Goal: Task Accomplishment & Management: Use online tool/utility

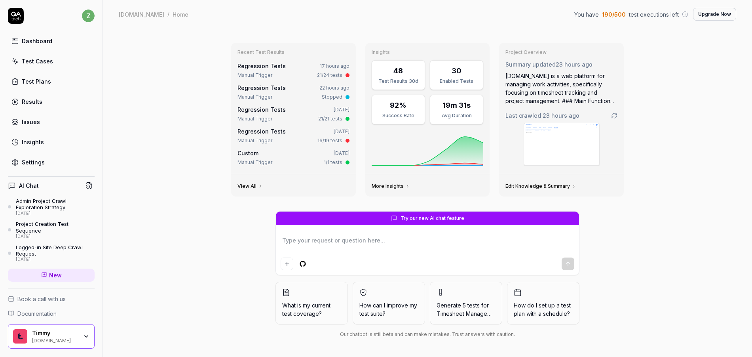
click at [267, 68] on link "Regression Tests" at bounding box center [262, 66] width 48 height 7
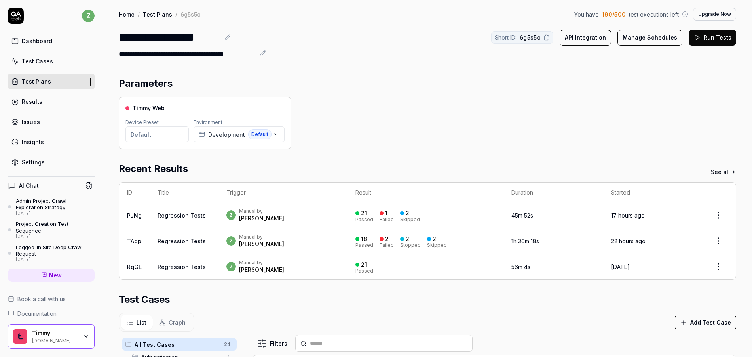
click at [44, 47] on link "Dashboard" at bounding box center [51, 40] width 87 height 15
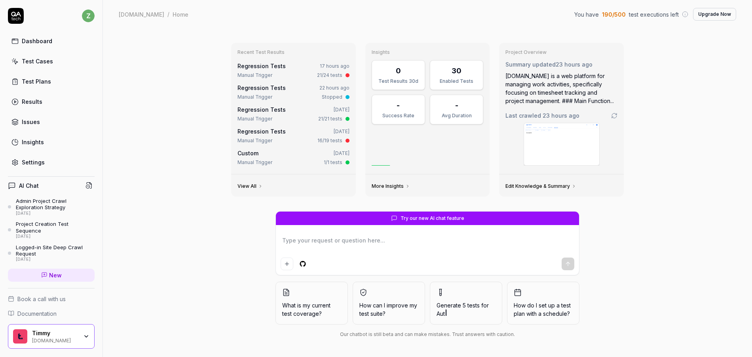
click at [37, 62] on div "Test Cases" at bounding box center [37, 61] width 31 height 8
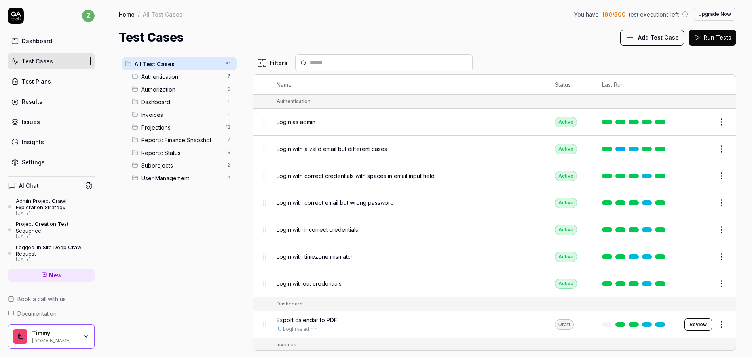
click at [654, 39] on span "Add Test Case" at bounding box center [658, 37] width 41 height 8
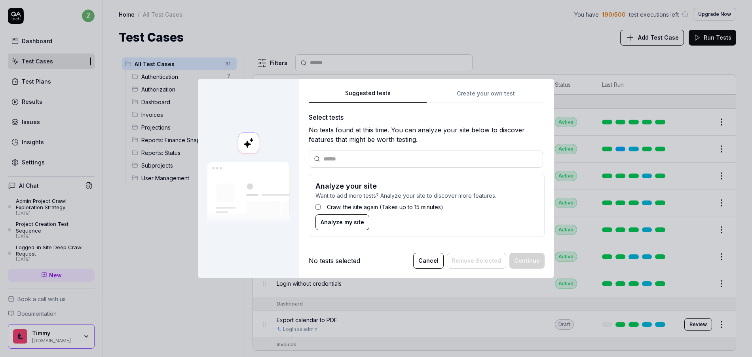
click at [430, 259] on button "Cancel" at bounding box center [428, 261] width 30 height 16
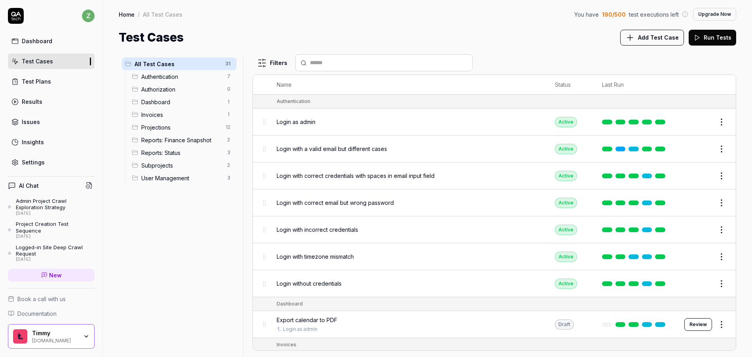
click at [297, 122] on span "Login as admin" at bounding box center [296, 122] width 39 height 8
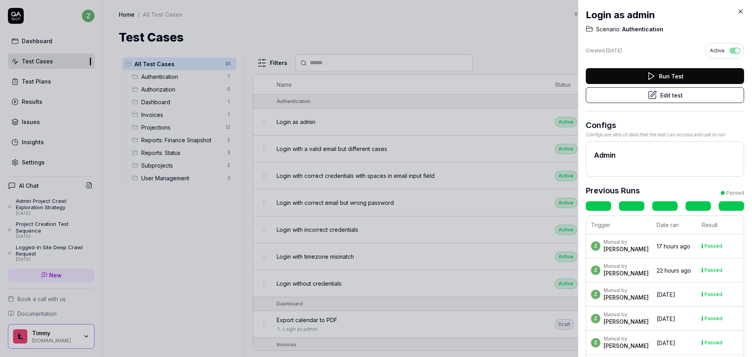
click at [664, 93] on button "Edit test" at bounding box center [665, 95] width 158 height 16
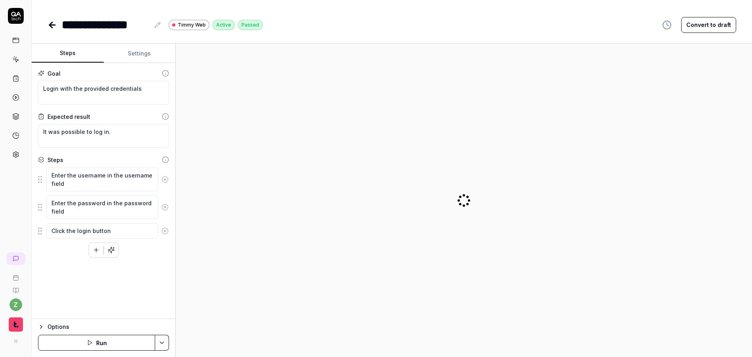
drag, startPoint x: 137, startPoint y: 47, endPoint x: 165, endPoint y: 88, distance: 50.2
click at [137, 47] on button "Settings" at bounding box center [140, 53] width 72 height 19
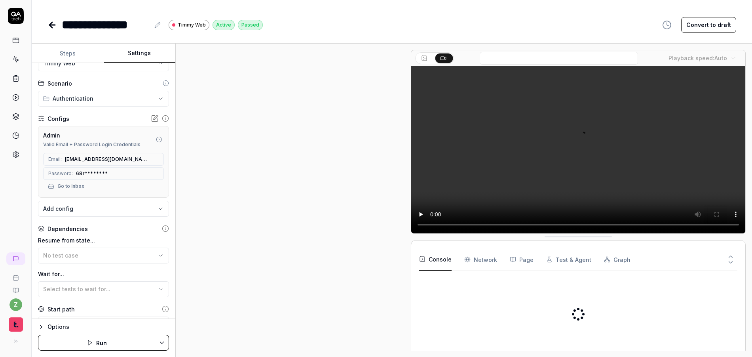
scroll to position [105, 0]
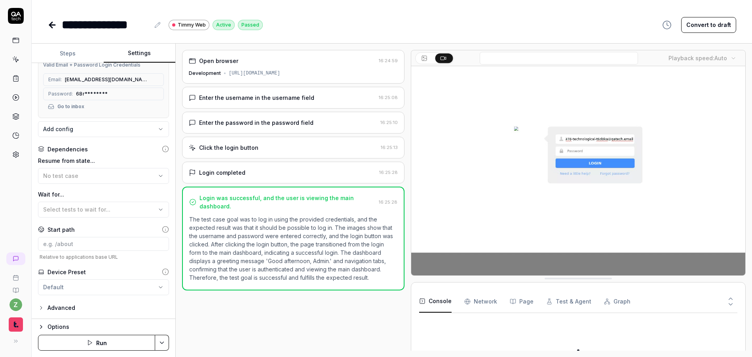
click at [42, 302] on div "**********" at bounding box center [104, 191] width 144 height 256
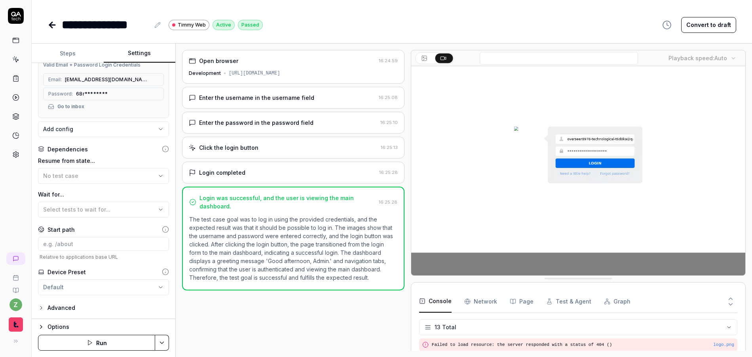
scroll to position [158, 0]
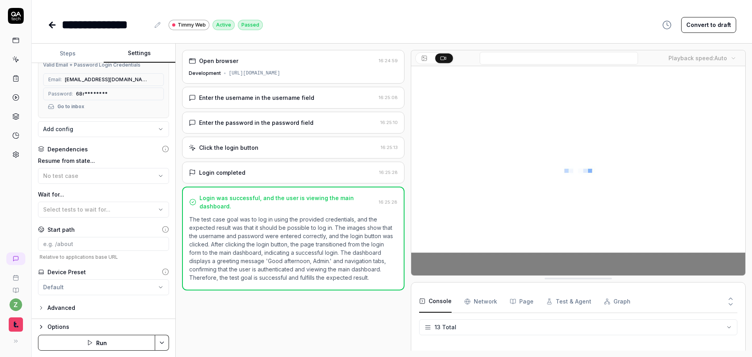
click at [43, 310] on button "Advanced" at bounding box center [56, 308] width 37 height 10
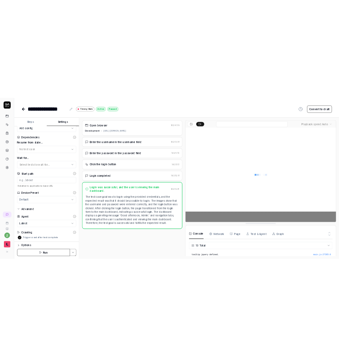
scroll to position [167, 0]
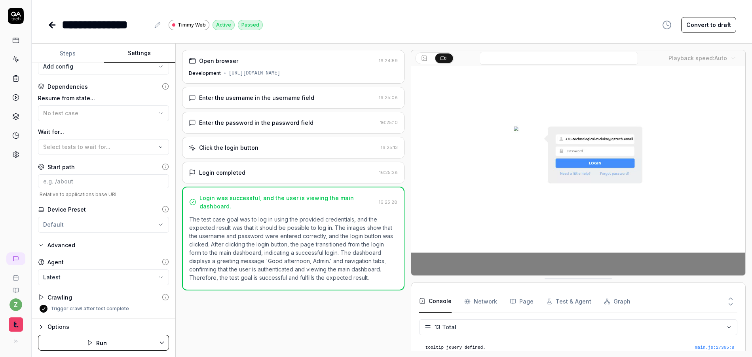
click at [55, 27] on icon at bounding box center [53, 25] width 10 height 10
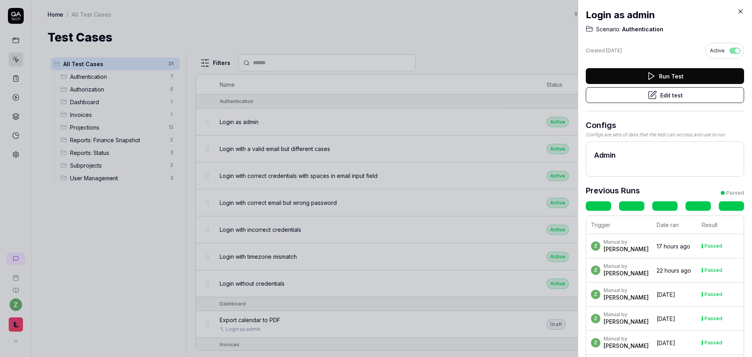
click at [289, 135] on div at bounding box center [376, 178] width 752 height 357
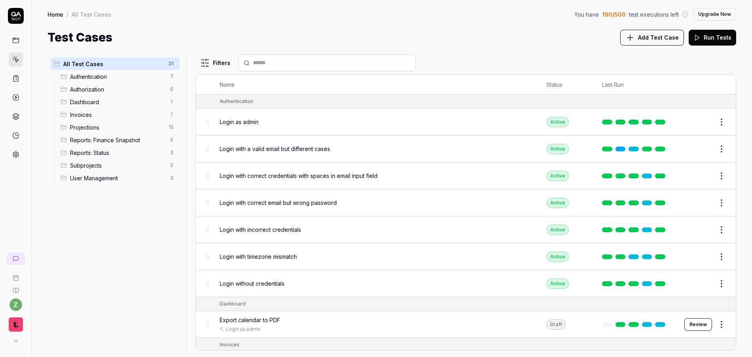
click at [23, 9] on icon at bounding box center [16, 16] width 16 height 16
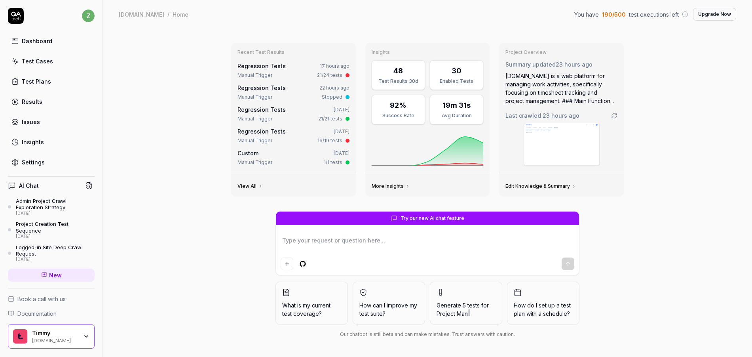
type textarea "*"
click at [51, 67] on link "Test Cases" at bounding box center [51, 60] width 87 height 15
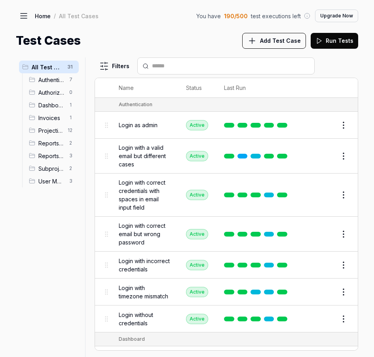
click at [25, 16] on icon at bounding box center [24, 16] width 10 height 10
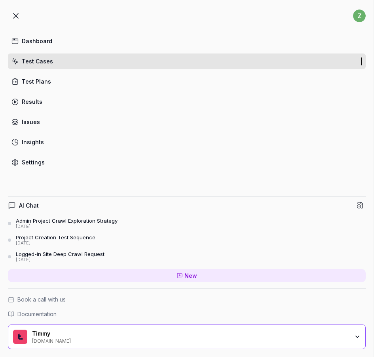
click at [37, 162] on div "Settings" at bounding box center [33, 162] width 23 height 8
click at [15, 16] on icon at bounding box center [16, 16] width 10 height 10
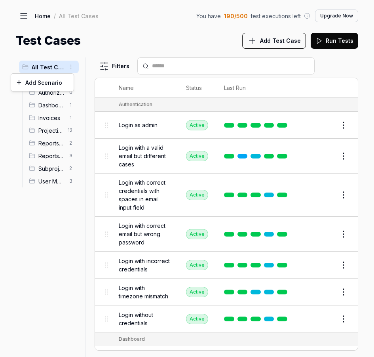
click at [69, 65] on html "z Dashboard Test Cases Test Plans Results Issues Insights Settings AI Chat Admi…" at bounding box center [187, 178] width 374 height 357
click at [47, 79] on div "Add Scenario" at bounding box center [42, 82] width 63 height 17
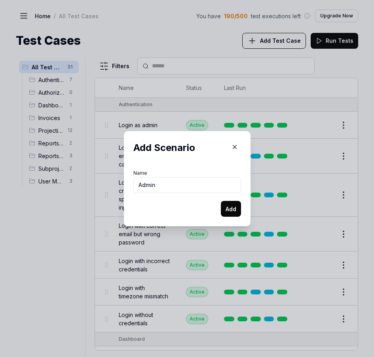
type input "Admin"
click at [221, 201] on button "Add" at bounding box center [231, 209] width 20 height 16
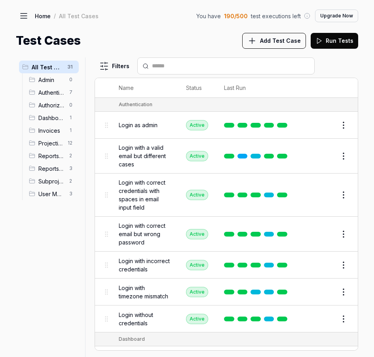
click at [63, 83] on span "Admin" at bounding box center [51, 80] width 26 height 8
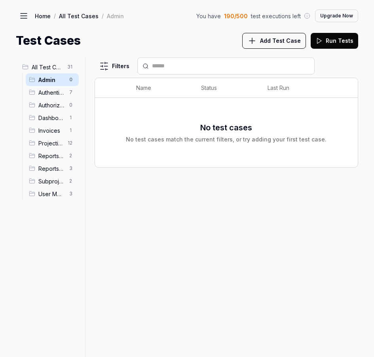
click at [289, 36] on span "Add Test Case" at bounding box center [280, 40] width 41 height 8
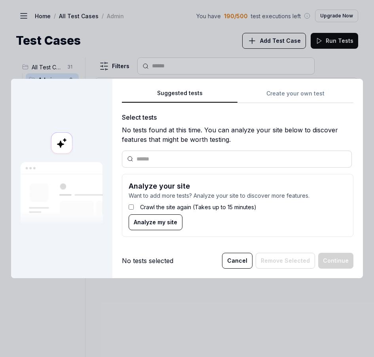
click at [274, 101] on div "Suggested tests Create your own test Select tests No tests found at this time. …" at bounding box center [237, 165] width 231 height 155
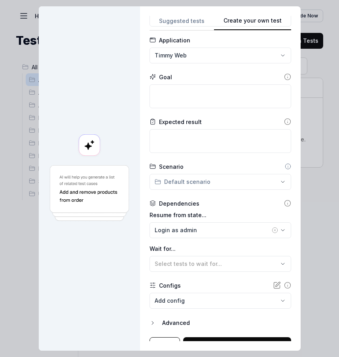
scroll to position [48, 0]
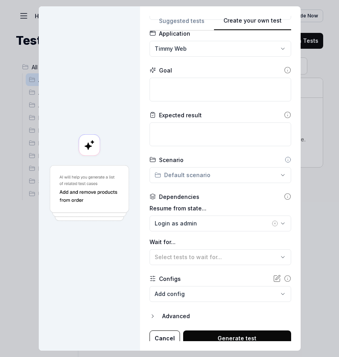
click at [272, 223] on icon "button" at bounding box center [275, 223] width 6 height 6
click at [124, 251] on div at bounding box center [89, 178] width 101 height 344
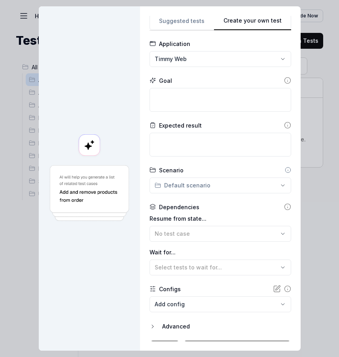
scroll to position [53, 0]
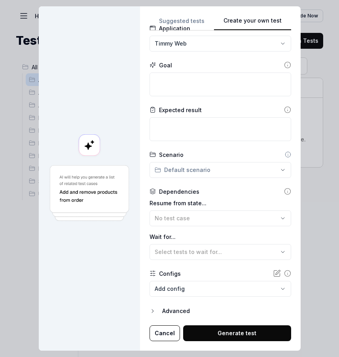
click at [187, 291] on body "z Dashboard Test Cases Test Plans Results Issues Insights Settings AI Chat Admi…" at bounding box center [169, 178] width 339 height 357
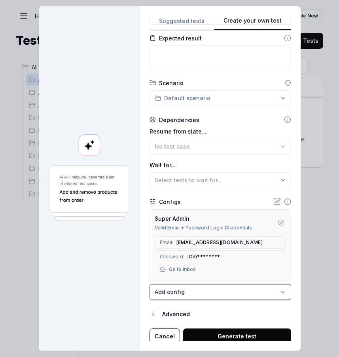
scroll to position [127, 0]
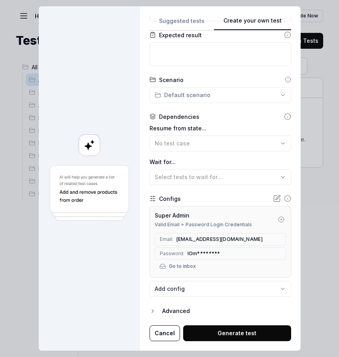
click at [172, 308] on div "Advanced" at bounding box center [226, 311] width 129 height 10
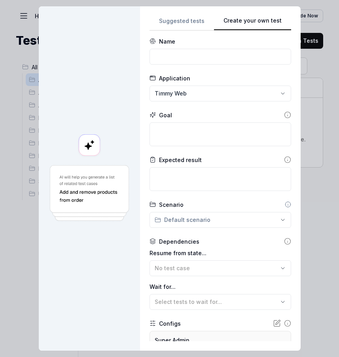
scroll to position [0, 0]
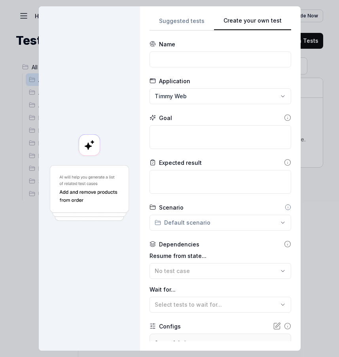
click at [194, 226] on div "**********" at bounding box center [169, 178] width 339 height 357
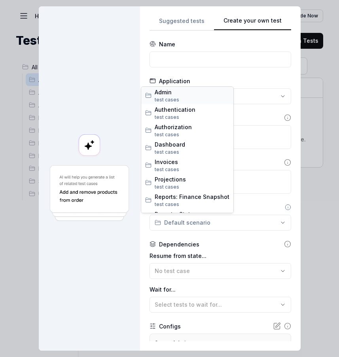
click at [177, 97] on span "s" at bounding box center [178, 100] width 3 height 6
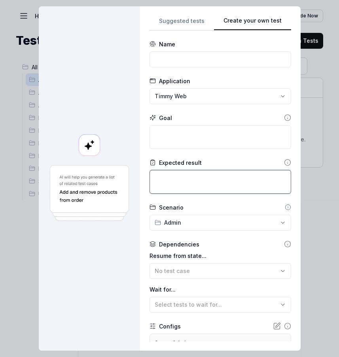
click at [204, 182] on textarea at bounding box center [221, 182] width 142 height 24
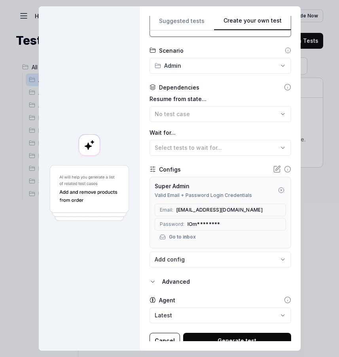
scroll to position [164, 0]
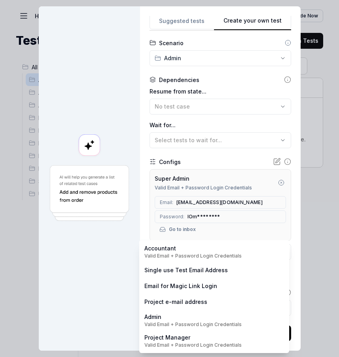
click at [196, 256] on body "z Dashboard Test Cases Test Plans Results Issues Insights Settings AI Chat Admi…" at bounding box center [169, 178] width 339 height 357
click at [92, 263] on div "**********" at bounding box center [169, 178] width 339 height 357
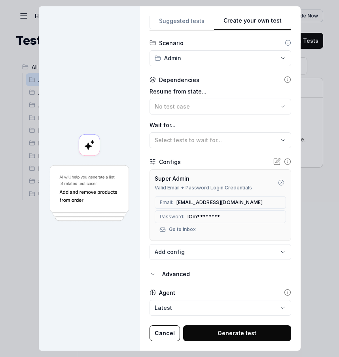
click at [124, 279] on div at bounding box center [89, 178] width 101 height 344
click at [164, 275] on div "Advanced" at bounding box center [226, 274] width 129 height 10
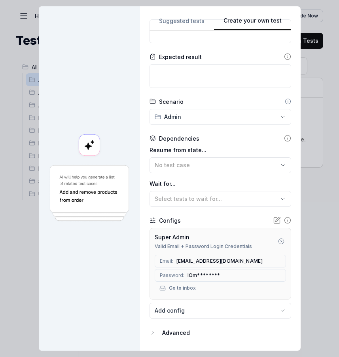
scroll to position [0, 0]
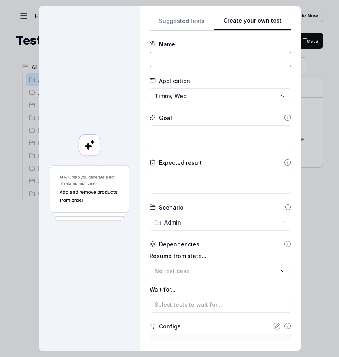
click at [184, 61] on input at bounding box center [221, 59] width 142 height 16
drag, startPoint x: 178, startPoint y: 57, endPoint x: 263, endPoint y: 39, distance: 86.6
click at [178, 57] on input "[ADM-01] Set holidays" at bounding box center [221, 59] width 142 height 16
click at [246, 78] on div "Application" at bounding box center [221, 81] width 142 height 8
click at [196, 62] on input "[ADM-01] Manage holidays" at bounding box center [221, 59] width 142 height 16
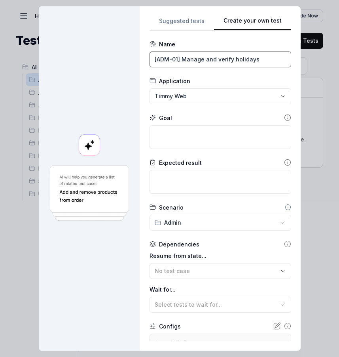
type input "[ADM-01] Manage and verify holidays"
click at [225, 80] on div "Application" at bounding box center [221, 81] width 142 height 8
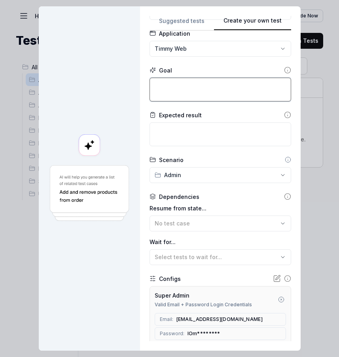
click at [191, 90] on textarea at bounding box center [221, 90] width 142 height 24
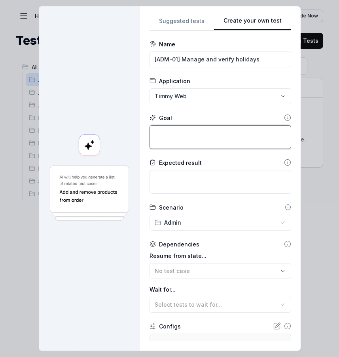
type textarea "*"
type textarea "S"
type textarea "*"
type textarea "Se"
type textarea "*"
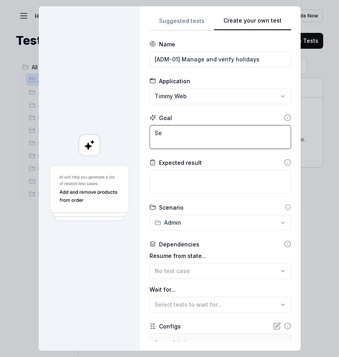
type textarea "Set"
type textarea "*"
type textarea "Set"
type textarea "*"
type textarea "Set w"
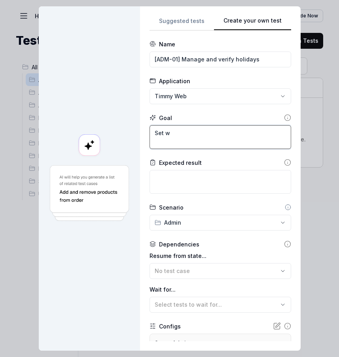
type textarea "*"
type textarea "Set"
type textarea "*"
type textarea "Set s"
type textarea "*"
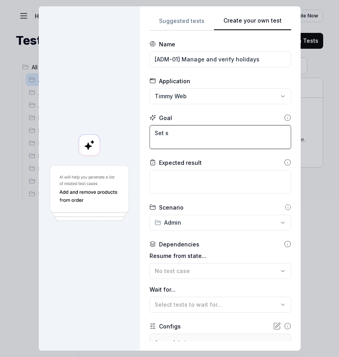
type textarea "Set si"
type textarea "*"
type textarea "Set sit"
type textarea "*"
type textarea "Set site"
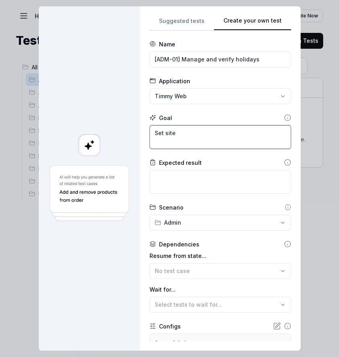
type textarea "*"
type textarea "Set site-"
type textarea "*"
type textarea "Set site-w"
type textarea "*"
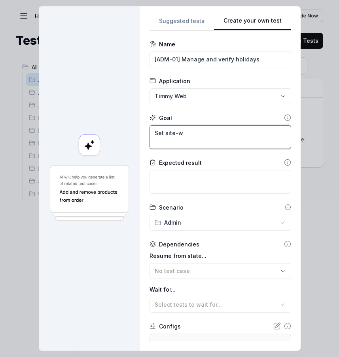
type textarea "Set site-wi"
type textarea "*"
type textarea "Set site-wid"
type textarea "*"
type textarea "Set site-wide"
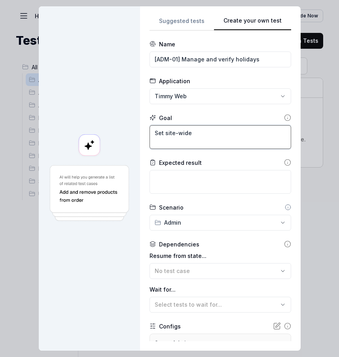
type textarea "*"
type textarea "Set site-wide"
type textarea "*"
type textarea "Set site-wide h"
type textarea "*"
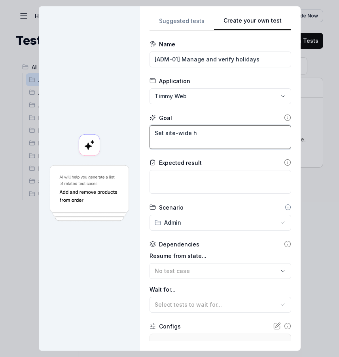
type textarea "Set site-wide ho"
type textarea "*"
type textarea "Set site-wide hol"
type textarea "*"
type textarea "Set site-wide holi"
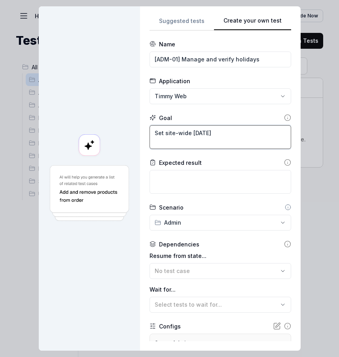
type textarea "*"
type textarea "Set site-wide holid"
type textarea "*"
type textarea "Set site-wide holida"
type textarea "*"
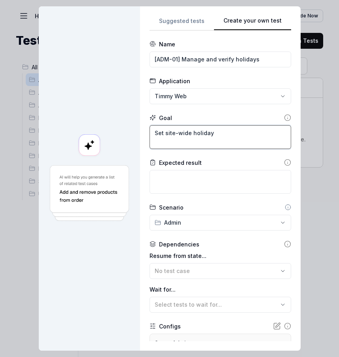
type textarea "Set site-wide holidays"
type textarea "*"
type textarea "Set site-wide holidays"
type textarea "*"
type textarea "Set site-wide holidays"
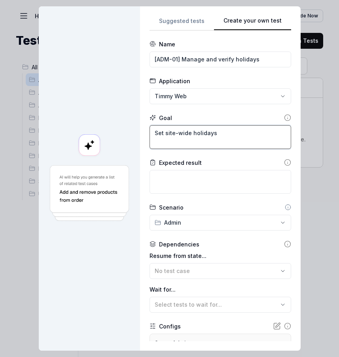
type textarea "*"
type textarea "Set site-wide holiday"
type textarea "*"
type textarea "Set site-wide holida"
type textarea "*"
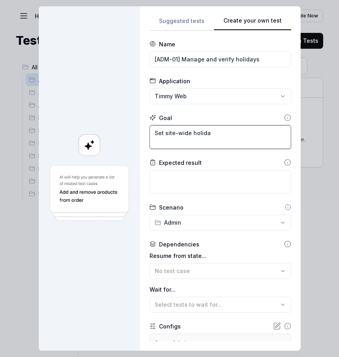
type textarea "Set site-wide holid"
type textarea "*"
type textarea "Set site-wide holi"
type textarea "*"
type textarea "Set site-wide hol"
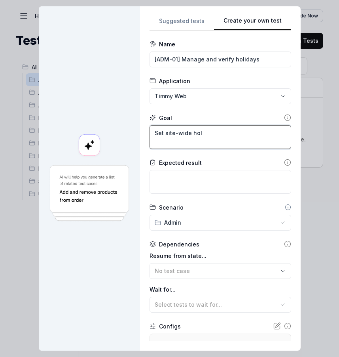
type textarea "*"
type textarea "Set site-wide ho"
type textarea "*"
type textarea "Set site-wide h"
type textarea "*"
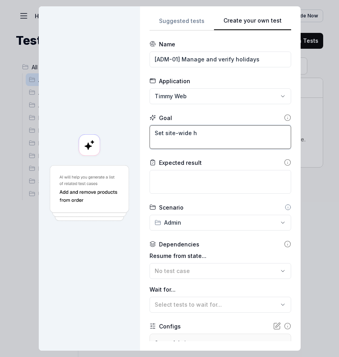
type textarea "Set site-wide"
type textarea "*"
type textarea "Set site-wide"
type textarea "*"
type textarea "Set site-wid"
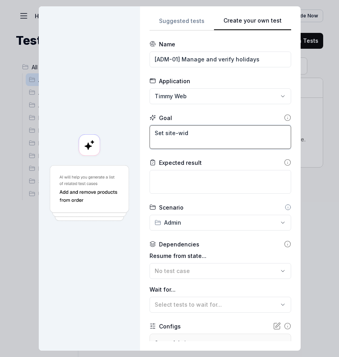
type textarea "*"
type textarea "Set site-wi"
type textarea "*"
type textarea "Set site-w"
type textarea "*"
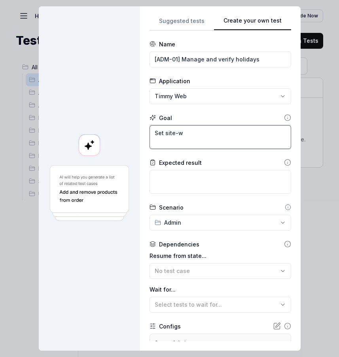
type textarea "Set site-"
type textarea "*"
type textarea "Set site"
type textarea "*"
type textarea "Set sit"
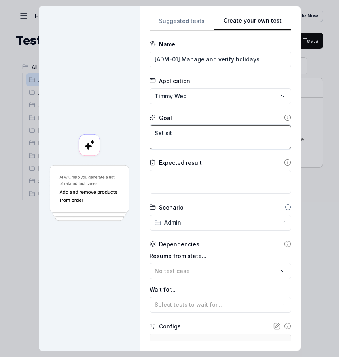
type textarea "*"
type textarea "Set si"
type textarea "*"
type textarea "Set s"
type textarea "*"
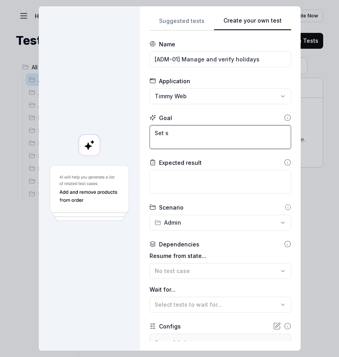
type textarea "Set"
type textarea "*"
type textarea "Set t"
type textarea "*"
type textarea "Set te"
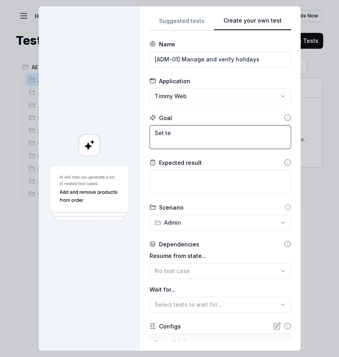
type textarea "*"
type textarea "Set ten"
type textarea "*"
type textarea "Set tena"
type textarea "*"
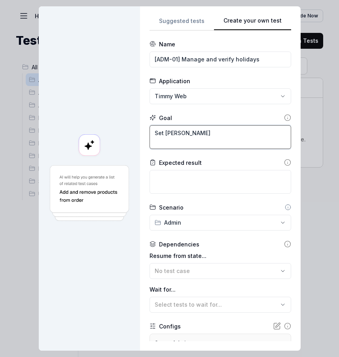
type textarea "Set tenan"
type textarea "*"
type textarea "Set tenant-"
type textarea "*"
type textarea "Set tenant-w"
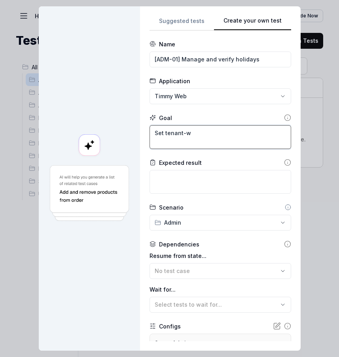
type textarea "*"
type textarea "Set tenant-wi"
type textarea "*"
type textarea "Set tenant-wid"
type textarea "*"
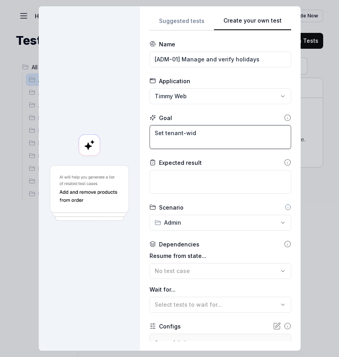
type textarea "Set tenant-wide"
type textarea "*"
type textarea "Set tenant-wide"
type textarea "*"
type textarea "Set tenant-wide h"
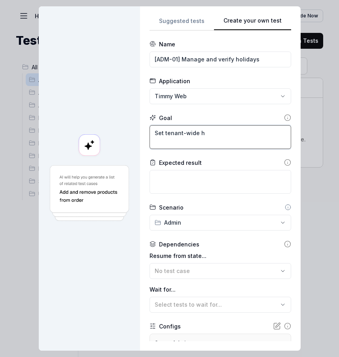
type textarea "*"
type textarea "Set tenant-wide ho"
type textarea "*"
type textarea "Set tenant-wide holi"
type textarea "*"
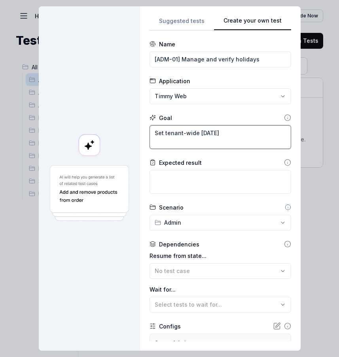
type textarea "Set tenant-wide holio"
type textarea "*"
type textarea "Set tenant-wide holiod"
type textarea "*"
type textarea "Set tenant-wide holioda"
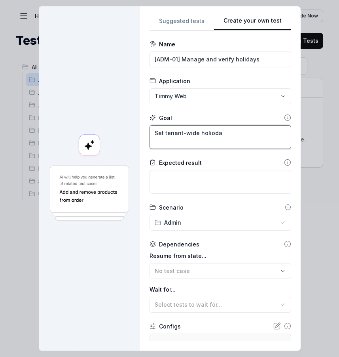
type textarea "*"
type textarea "Set tenant-wide holioday"
type textarea "*"
type textarea "Set tenant-wide holioda"
type textarea "*"
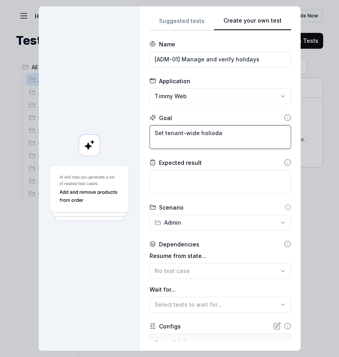
type textarea "Set tenant-wide holiod"
type textarea "*"
type textarea "Set tenant-wide holio"
type textarea "*"
type textarea "Set tenant-wide holi"
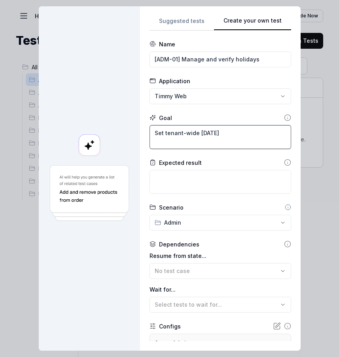
type textarea "*"
type textarea "Set tenant-wide holid"
type textarea "*"
type textarea "Set tenant-wide holida"
type textarea "*"
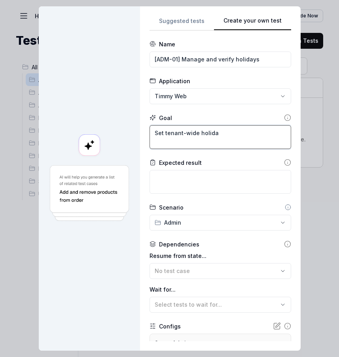
type textarea "Set tenant-wide holiday"
type textarea "*"
type textarea "Set tenant-wide holidays"
type textarea "*"
type textarea "Set tenant-wide holidays"
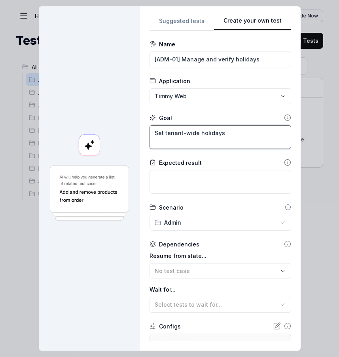
type textarea "*"
type textarea "Set tenant-wide holidays a"
type textarea "*"
type textarea "Set tenant-wide holidays"
type textarea "*"
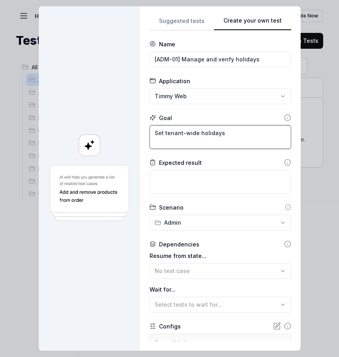
type textarea "Set tenant-wide holidays"
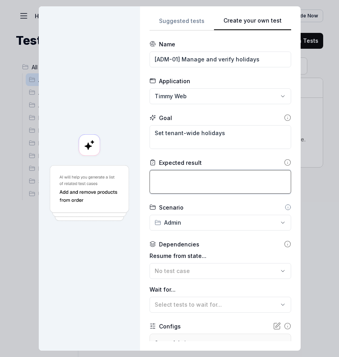
click at [224, 189] on textarea at bounding box center [221, 182] width 142 height 24
type textarea "*"
type textarea "C"
type textarea "*"
type textarea "Ca"
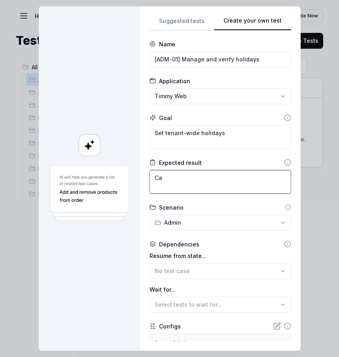
type textarea "*"
type textarea "Cal"
type textarea "*"
type textarea "Cale"
type textarea "*"
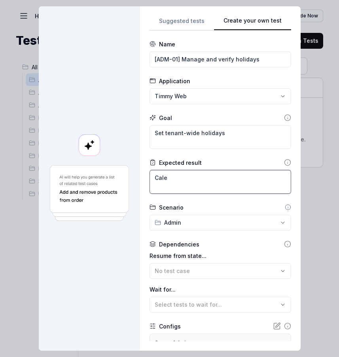
type textarea "Calen"
type textarea "*"
type textarea "Calenda"
type textarea "*"
type textarea "Calendar"
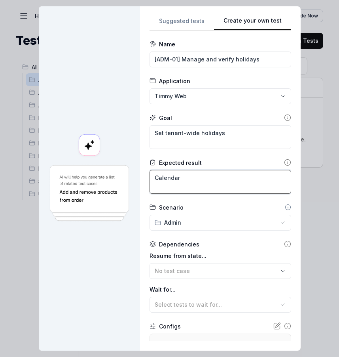
type textarea "*"
type textarea "Calendars"
type textarea "*"
type textarea "Calendars"
type textarea "*"
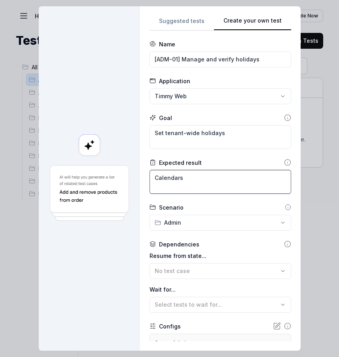
type textarea "Calendars s"
type textarea "*"
type textarea "Calendars sh"
type textarea "*"
type textarea "Calendars sho"
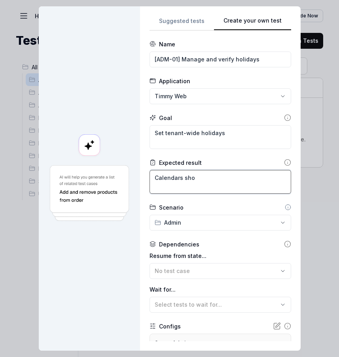
type textarea "*"
type textarea "Calendars shou"
type textarea "*"
type textarea "Calendars shoul"
type textarea "*"
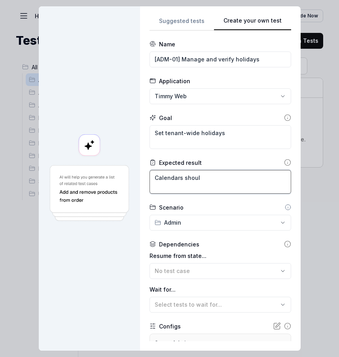
type textarea "Calendars should"
type textarea "*"
type textarea "Calendars should"
type textarea "*"
type textarea "Calendars should s"
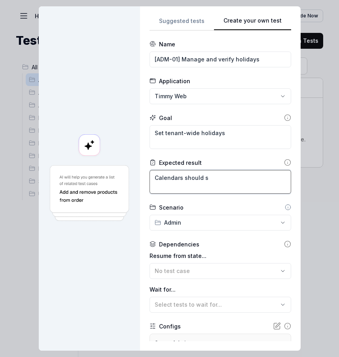
type textarea "*"
type textarea "Calendars should"
type textarea "*"
type textarea "Calendars should d"
type textarea "*"
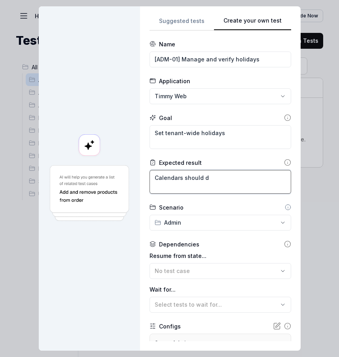
type textarea "Calendars should di"
type textarea "*"
type textarea "Calendars should dis"
type textarea "*"
type textarea "Calendars should disp"
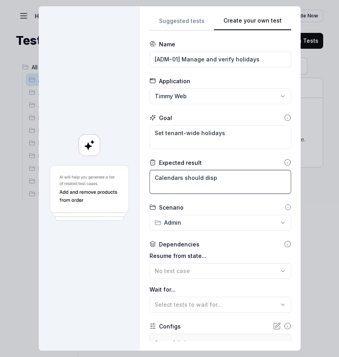
type textarea "*"
type textarea "Calendars should displ"
type textarea "*"
type textarea "Calendars should displa"
type textarea "*"
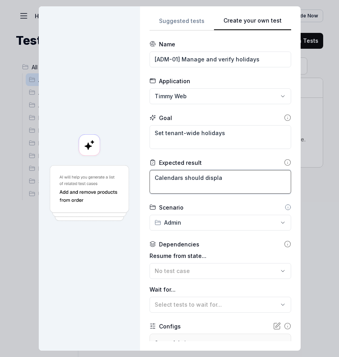
type textarea "Calendars should display"
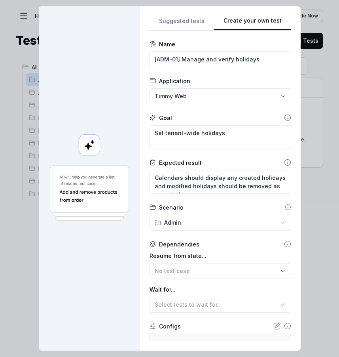
click at [74, 267] on div at bounding box center [89, 178] width 101 height 344
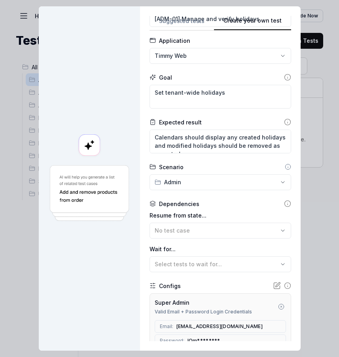
scroll to position [48, 0]
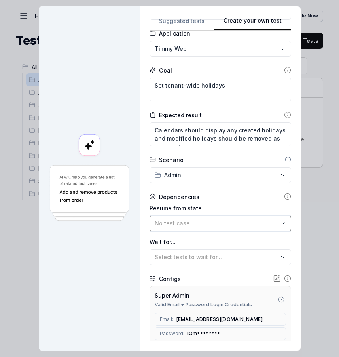
click at [202, 226] on div "No test case" at bounding box center [217, 223] width 124 height 8
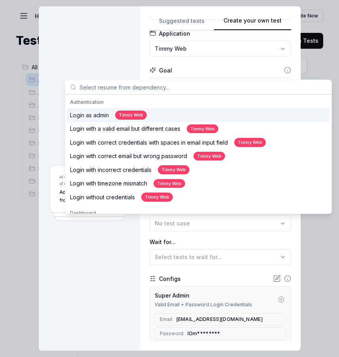
click at [190, 232] on div "Resume from state... No test case Wait for... Select tests to wait for..." at bounding box center [221, 234] width 142 height 61
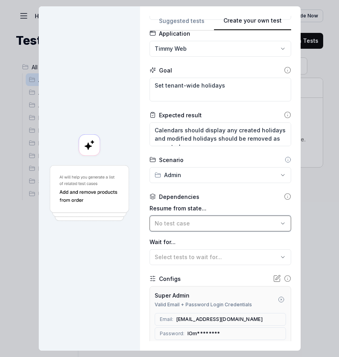
click at [193, 230] on button "No test case" at bounding box center [221, 223] width 142 height 16
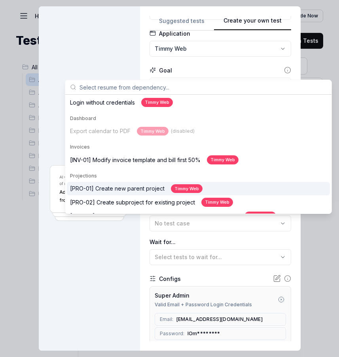
scroll to position [95, 0]
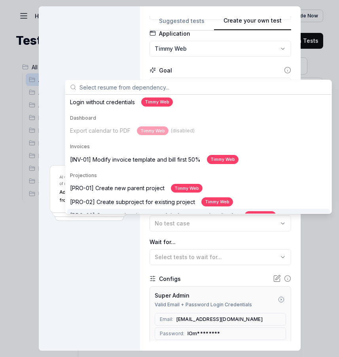
click at [87, 239] on div at bounding box center [89, 178] width 101 height 344
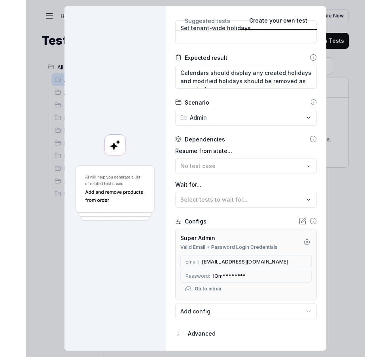
scroll to position [127, 0]
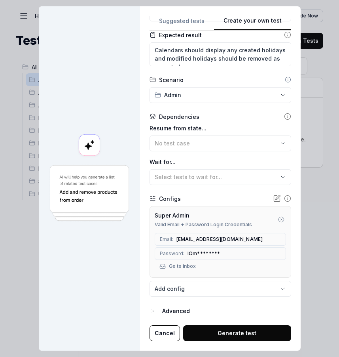
click at [244, 333] on button "Generate test" at bounding box center [237, 333] width 108 height 16
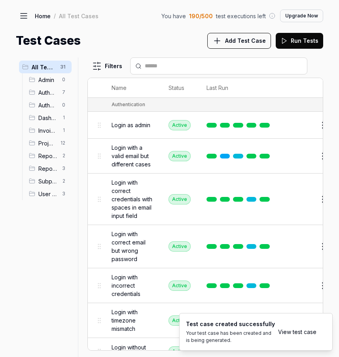
click at [291, 333] on link "View test case" at bounding box center [297, 331] width 38 height 8
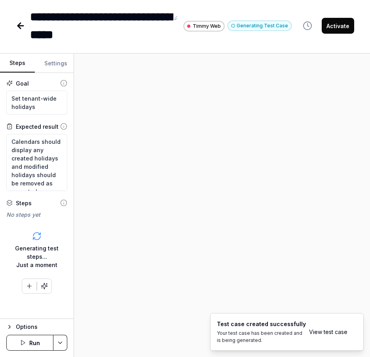
click at [87, 243] on div "Steps Settings Goal Set tenant-wide holidays Expected result Calendars should d…" at bounding box center [185, 204] width 370 height 303
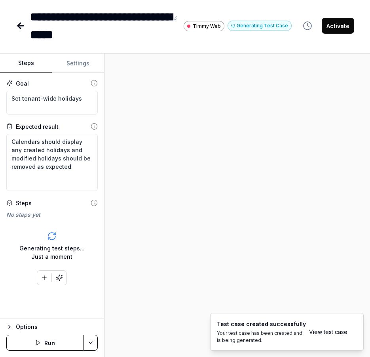
click at [105, 245] on div "Steps Settings Goal Set tenant-wide holidays Expected result Calendars should d…" at bounding box center [185, 204] width 370 height 303
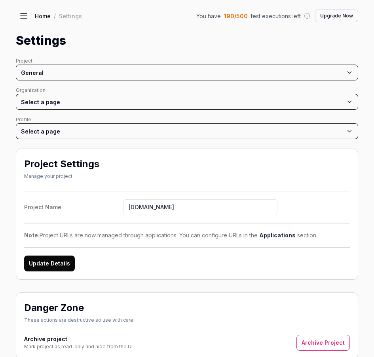
click at [29, 15] on button at bounding box center [24, 16] width 16 height 16
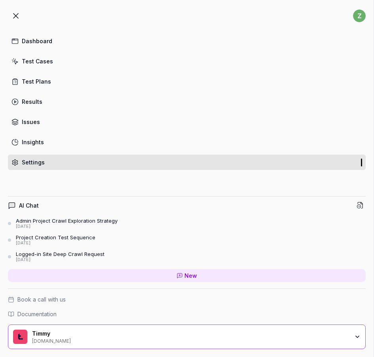
click at [36, 157] on link "Settings" at bounding box center [187, 161] width 358 height 15
click at [17, 21] on button at bounding box center [16, 16] width 16 height 16
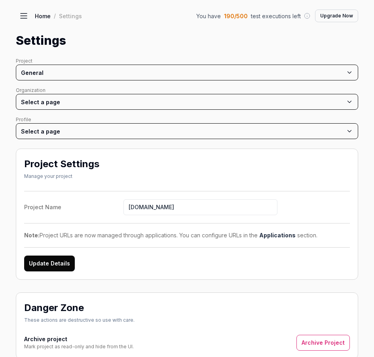
click at [70, 70] on html "z Dashboard Test Cases Test Plans Results Issues Insights Settings AI Chat Admi…" at bounding box center [187, 178] width 374 height 357
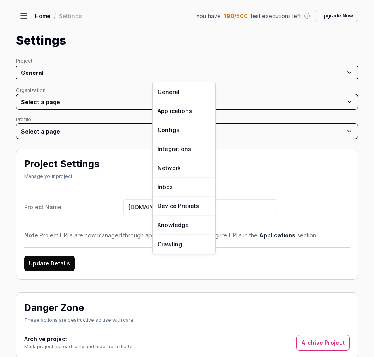
click at [70, 70] on html "z Dashboard Test Cases Test Plans Results Issues Insights Settings AI Chat Admi…" at bounding box center [187, 178] width 374 height 357
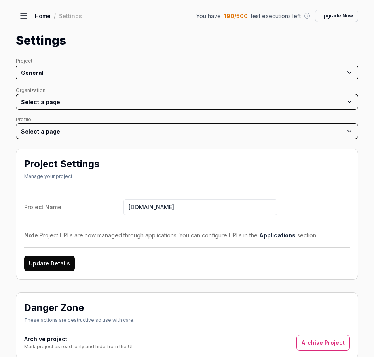
click at [126, 79] on html "z Dashboard Test Cases Test Plans Results Issues Insights Settings AI Chat Admi…" at bounding box center [187, 178] width 374 height 357
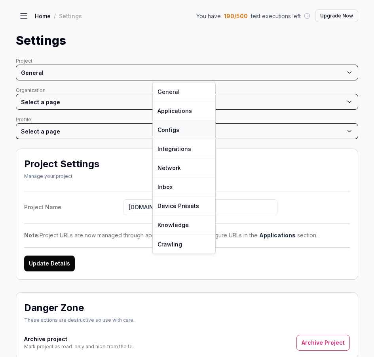
click at [178, 129] on link "Configs" at bounding box center [184, 129] width 63 height 19
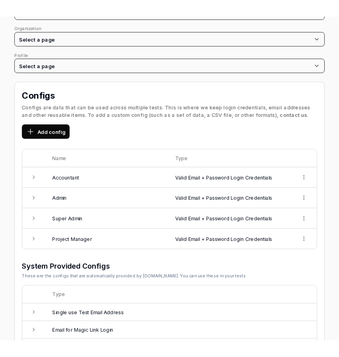
scroll to position [118, 0]
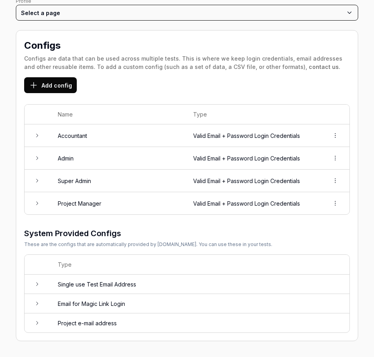
click at [34, 162] on td at bounding box center [37, 158] width 25 height 23
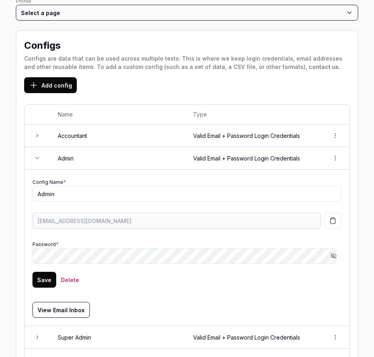
click at [331, 258] on icon "button" at bounding box center [334, 256] width 6 height 6
click at [336, 223] on td "Config Name * Admin overseer8978-technological-t6d8ka@qatech.email Password * H…" at bounding box center [187, 247] width 325 height 156
click at [334, 221] on button "button" at bounding box center [332, 221] width 17 height 16
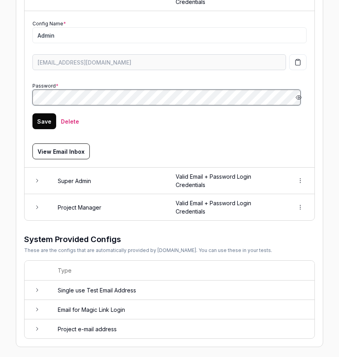
scroll to position [299, 0]
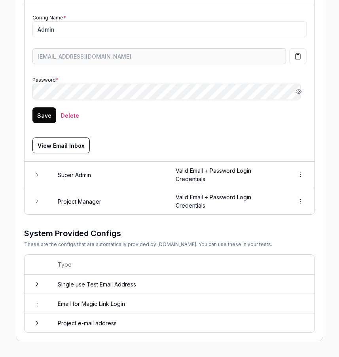
click at [97, 171] on td "Super Admin" at bounding box center [109, 175] width 118 height 27
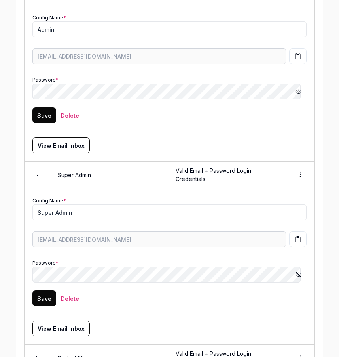
click at [293, 235] on button "button" at bounding box center [297, 239] width 17 height 16
click at [296, 275] on icon "button" at bounding box center [299, 274] width 6 height 6
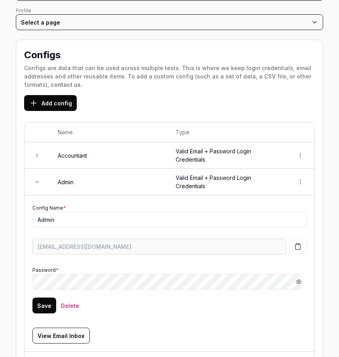
scroll to position [0, 0]
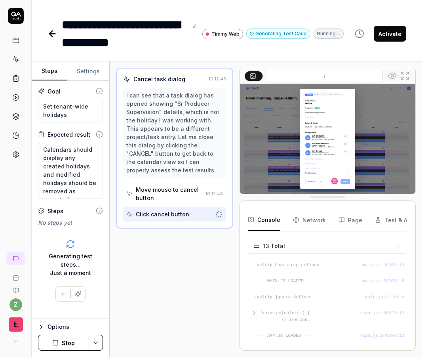
scroll to position [178, 0]
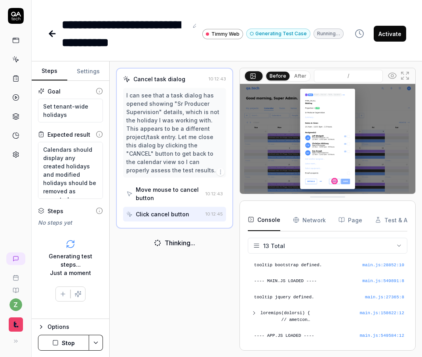
click at [69, 341] on button "Stop" at bounding box center [63, 343] width 51 height 16
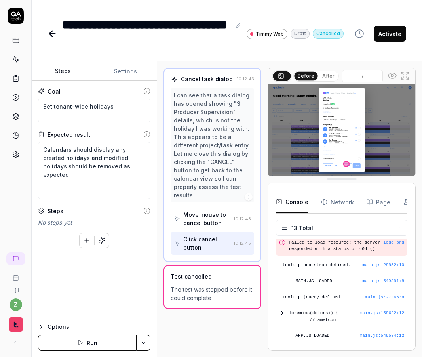
scroll to position [212, 0]
click at [171, 190] on div "Steps Settings Goal Set tenant-wide holidays Expected result Calendars should d…" at bounding box center [227, 208] width 390 height 295
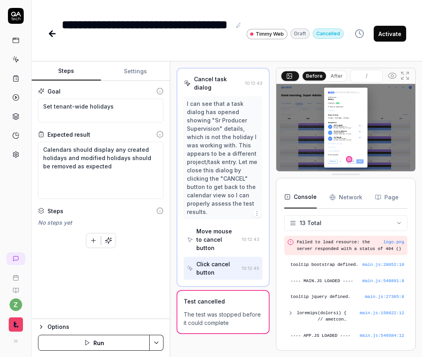
type textarea "*"
click at [129, 68] on button "Settings" at bounding box center [135, 71] width 69 height 19
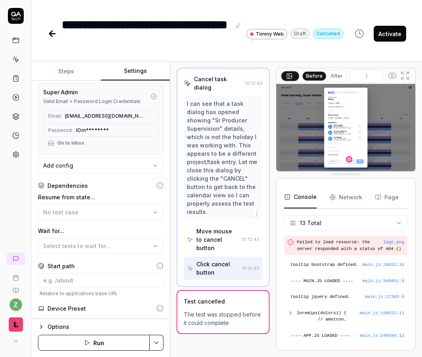
scroll to position [123, 0]
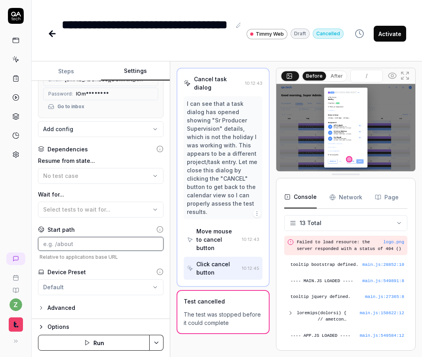
click at [74, 245] on input at bounding box center [101, 244] width 126 height 14
paste input "admin/general"
type input "admin/general"
click at [43, 247] on input "admin/general" at bounding box center [101, 244] width 126 height 14
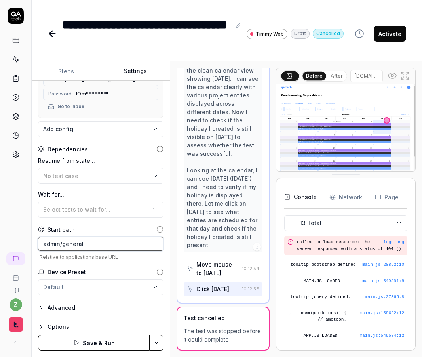
scroll to position [912, 0]
paste input "admin/general"
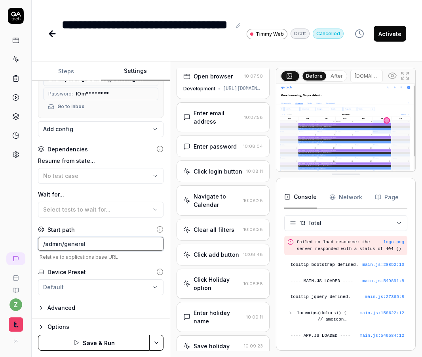
scroll to position [0, 0]
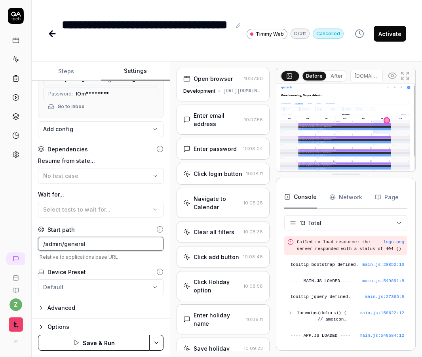
type input "/admin/general"
click at [36, 229] on div "**********" at bounding box center [101, 200] width 138 height 238
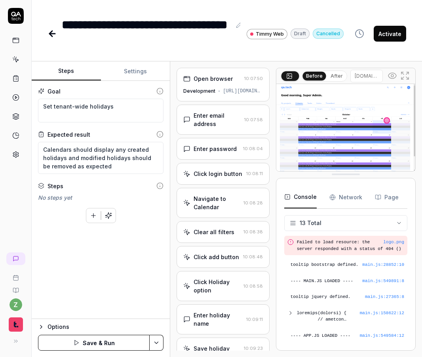
click at [66, 70] on button "Steps" at bounding box center [66, 71] width 69 height 19
click at [118, 109] on textarea "Set tenant-wide holidays" at bounding box center [101, 111] width 126 height 24
type textarea "*"
type textarea "Set tenant-wide holidays"
type textarea "*"
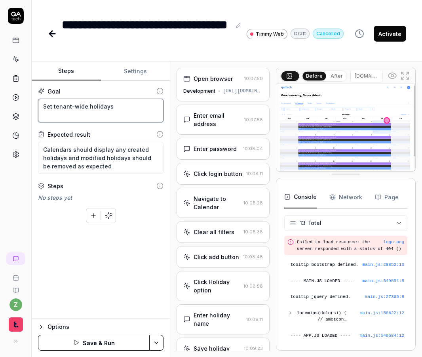
type textarea "Set tenant-wide holidays f"
type textarea "*"
type textarea "Set tenant-wide holidays for"
type textarea "*"
type textarea "Set tenant-wide holidays for"
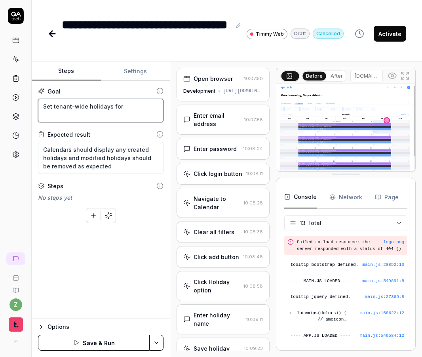
type textarea "*"
type textarea "Set tenant-wide holidays for t"
type textarea "*"
type textarea "Set tenant-wide holidays for th"
type textarea "*"
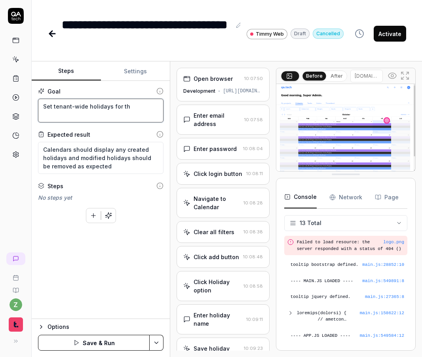
type textarea "Set tenant-wide holidays for the"
type textarea "*"
type textarea "Set tenant-wide holidays for the"
type textarea "*"
type textarea "Set tenant-wide holidays for the y"
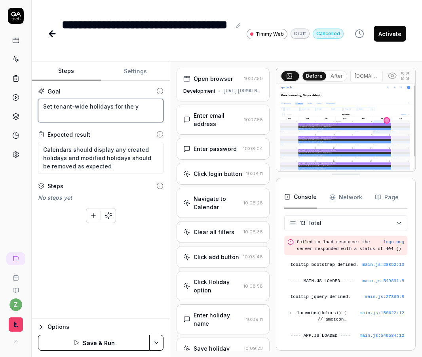
type textarea "*"
type textarea "Set tenant-wide holidays for the ye"
type textarea "*"
type textarea "Set tenant-wide holidays for the yea"
type textarea "*"
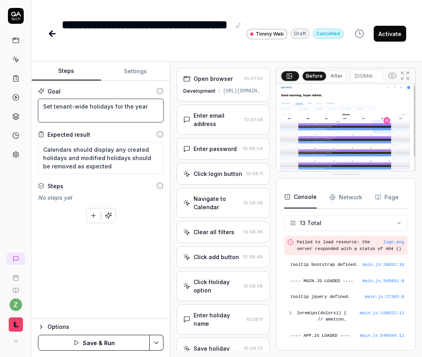
type textarea "Set tenant-wide holidays for the year"
type textarea "*"
type textarea "Set tenant-wide holidays for the year 2"
type textarea "*"
type textarea "Set tenant-wide holidays for the year 20"
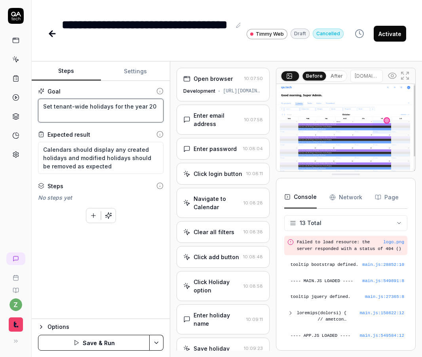
type textarea "*"
type textarea "Set tenant-wide holidays for the year 202"
type textarea "*"
type textarea "Set tenant-wide holidays for the year 2023"
type textarea "*"
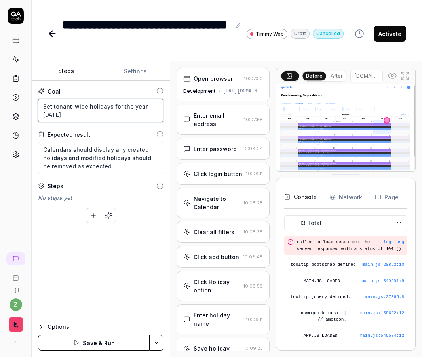
type textarea "Set tenant-wide holidays for the year 2023"
type textarea "*"
type textarea "Set tenant-wide holidays for the year 2023 o"
type textarea "*"
type textarea "Set tenant-wide holidays for the year 2023 on"
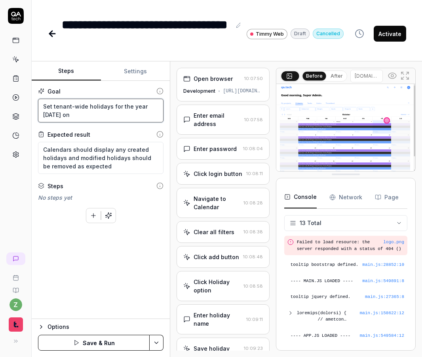
type textarea "*"
type textarea "Set tenant-wide holidays for the year 2023 onl"
type textarea "*"
type textarea "Set tenant-wide holidays for the year 2023 only"
drag, startPoint x: 160, startPoint y: 107, endPoint x: 152, endPoint y: 107, distance: 7.5
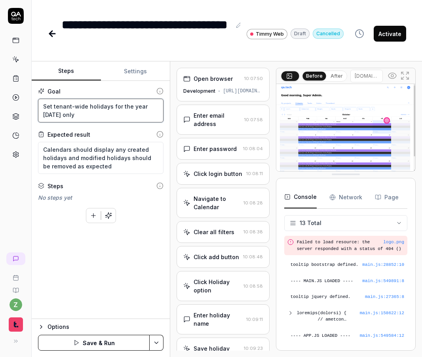
click at [152, 107] on textarea "Set tenant-wide holidays for the year 2023 only" at bounding box center [101, 111] width 126 height 24
click at [154, 108] on textarea "Set tenant-wide holidays for the year 2023 only" at bounding box center [101, 111] width 126 height 24
click at [153, 108] on textarea "Set tenant-wide holidays for the year 2023 only" at bounding box center [101, 111] width 126 height 24
type textarea "*"
click at [158, 118] on textarea "Set tenant-wide holidays for the year 2022 only" at bounding box center [101, 111] width 126 height 24
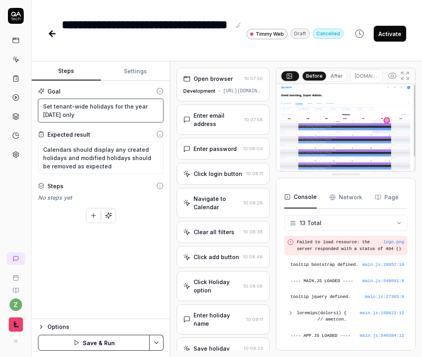
type textarea "Set tenant-wide holidays for the year 2022 only"
type textarea "*"
type textarea "Set tenant-wide holidays for the year 2022 only,"
type textarea "*"
type textarea "Set tenant-wide holidays for the year 2022 only,"
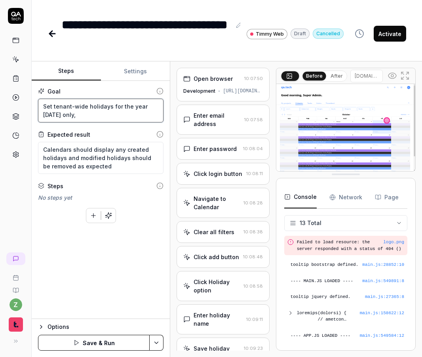
type textarea "*"
type textarea "Set tenant-wide holidays for the year 2022 only, c"
type textarea "*"
type textarea "Set tenant-wide holidays for the year 2022 only, ch"
type textarea "*"
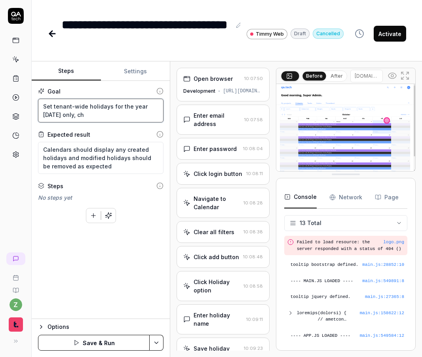
type textarea "Set tenant-wide holidays for the year 2022 only, che"
type textarea "*"
type textarea "Set tenant-wide holidays for the year 2022 only, chec"
type textarea "*"
type textarea "Set tenant-wide holidays for the year 2022 only, check"
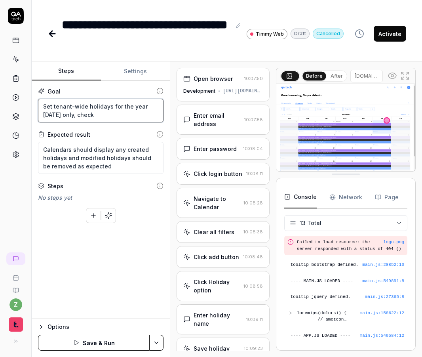
type textarea "*"
type textarea "Set tenant-wide holidays for the year 2022 only, check"
type textarea "*"
type textarea "Set tenant-wide holidays for the year 2022 only, check t"
type textarea "*"
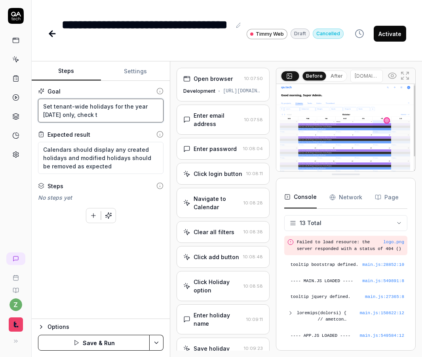
type textarea "Set tenant-wide holidays for the year 2022 only, check th"
type textarea "*"
type textarea "Set tenant-wide holidays for the year 2022 only, check the"
type textarea "*"
type textarea "Set tenant-wide holidays for the year 2022 only, check the"
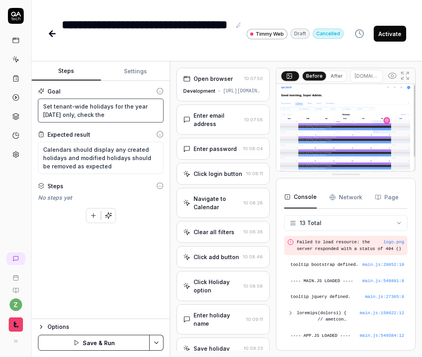
type textarea "*"
type textarea "Set tenant-wide holidays for the year 2022 only, check the ca"
type textarea "*"
type textarea "Set tenant-wide holidays for the year 2022 only, check the cale"
type textarea "*"
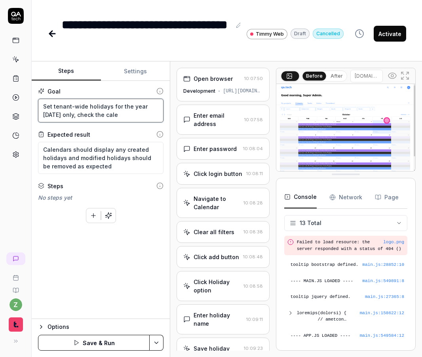
type textarea "Set tenant-wide holidays for the year 2022 only, check the calen"
type textarea "*"
type textarea "Set tenant-wide holidays for the year 2022 only, check the calend"
type textarea "*"
type textarea "Set tenant-wide holidays for the year 2022 only, check the calenda"
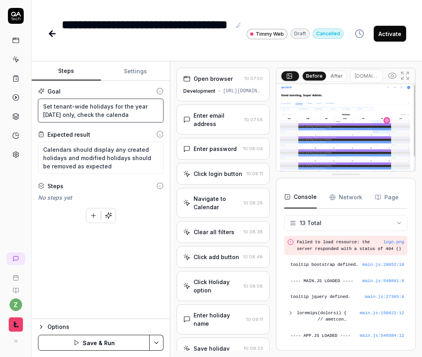
type textarea "*"
type textarea "Set tenant-wide holidays for the year 2022 only, check the calendar"
type textarea "*"
type textarea "Set tenant-wide holidays for the year 2022 only, check the calendar"
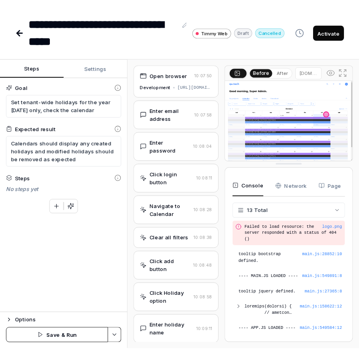
scroll to position [209, 0]
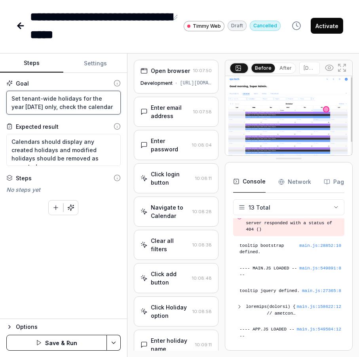
click at [19, 101] on textarea "Set tenant-wide holidays for the year 2022 only, check the calendar" at bounding box center [63, 103] width 114 height 24
type textarea "*"
type textarea "Set tenant-wide holidays for the year 2022 only, check the calendar"
type textarea "*"
type textarea "Set o tenant-wide holidays for the year 2022 only, check the calendar"
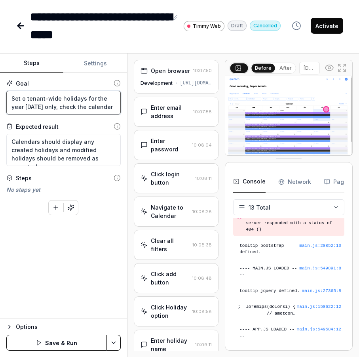
type textarea "*"
type textarea "Set one tenant-wide holidays for the year 2022 only, check the calendar"
click at [89, 99] on textarea "Set one tenant-wide holidays for the year 2022 only, check the calendar" at bounding box center [63, 103] width 114 height 24
type textarea "*"
type textarea "Set one tenant-wide holiday for the year 2022 only, check the calendar"
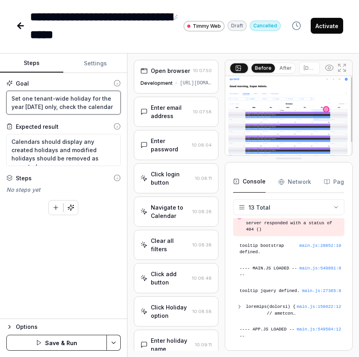
click at [111, 106] on textarea "Set one tenant-wide holiday for the year 2022 only, check the calendar" at bounding box center [63, 103] width 114 height 24
type textarea "*"
type textarea "Set one tenant-wide holiday for the year 2022 only, check the calendar b"
type textarea "*"
type textarea "Set one tenant-wide holiday for the year 2022 only, check the calendar by"
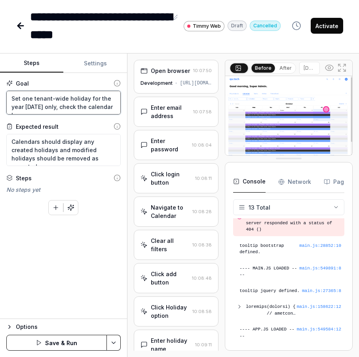
type textarea "*"
type textarea "Set one tenant-wide holiday for the year 2022 only, check the calendar by"
type textarea "*"
type textarea "Set one tenant-wide holiday for the year 2022 only, check the calendar by u"
type textarea "*"
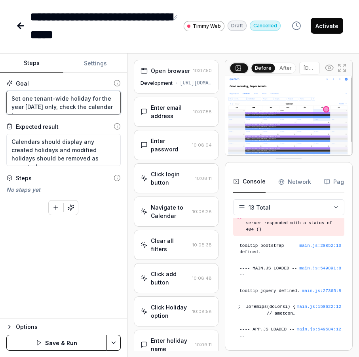
type textarea "Set one tenant-wide holiday for the year 2022 only, check the calendar by us"
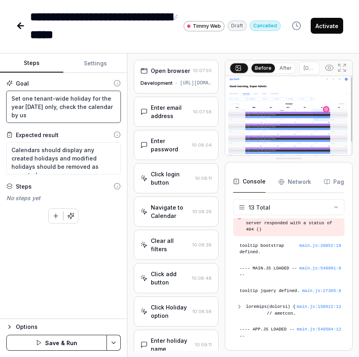
type textarea "*"
type textarea "Set one tenant-wide holiday for the year 2022 only, check the calendar by usi"
type textarea "*"
type textarea "Set one tenant-wide holiday for the year 2022 only, check the calendar by usin"
type textarea "*"
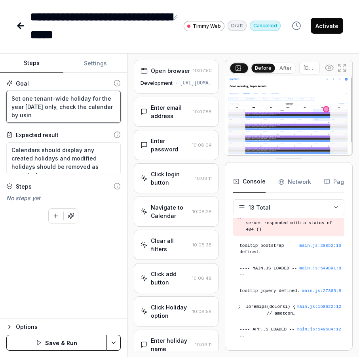
type textarea "Set one tenant-wide holiday for the year 2022 only, check the calendar by using"
type textarea "*"
type textarea "Set one tenant-wide holiday for the year 2022 only, check the calendar by using"
type textarea "*"
type textarea "Set one tenant-wide holiday for the year 2022 only, check the calendar by using…"
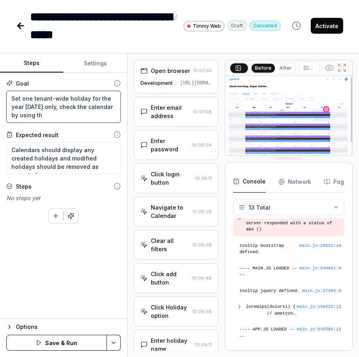
type textarea "*"
type textarea "Set one tenant-wide holiday for the year 2022 only, check the calendar by using…"
type textarea "*"
type textarea "Set one tenant-wide holiday for the year 2022 only, check the calendar by using…"
type textarea "*"
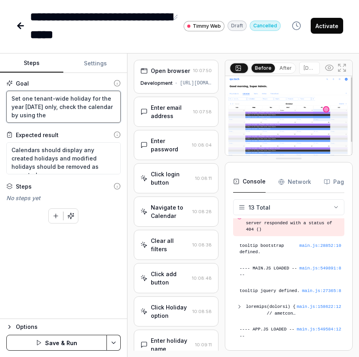
type textarea "Set one tenant-wide holiday for the year 2022 only, check the calendar by using…"
type textarea "*"
type textarea "Set one tenant-wide holiday for the year 2022 only, check the calendar by using…"
type textarea "*"
type textarea "Set one tenant-wide holiday for the year 2022 only, check the calendar by using…"
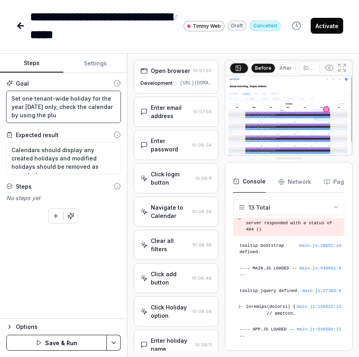
type textarea "*"
type textarea "Set one tenant-wide holiday for the year 2022 only, check the calendar by using…"
type textarea "*"
type textarea "Set one tenant-wide holiday for the year 2022 only, check the calendar by using…"
type textarea "*"
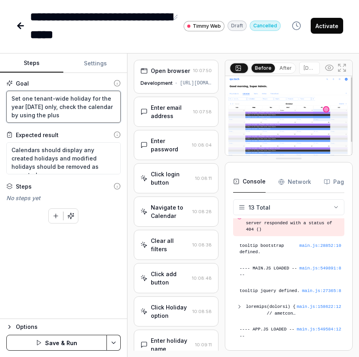
type textarea "Set one tenant-wide holiday for the year 2022 only, check the calendar by using…"
type textarea "*"
type textarea "Set one tenant-wide holiday for the year 2022 only, check the calendar by using…"
type textarea "*"
type textarea "Set one tenant-wide holiday for the year 2022 only, check the calendar by using…"
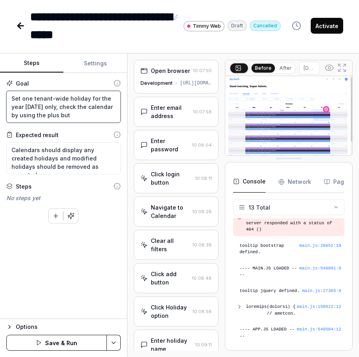
type textarea "*"
type textarea "Set one tenant-wide holiday for the year 2022 only, check the calendar by using…"
type textarea "*"
type textarea "Set one tenant-wide holiday for the year 2022 only, check the calendar by using…"
type textarea "*"
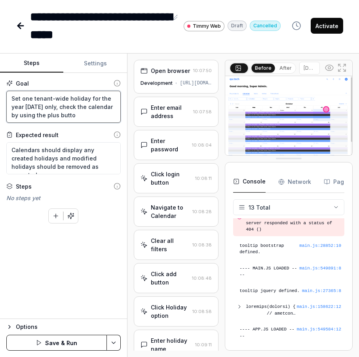
type textarea "Set one tenant-wide holiday for the year 2022 only, check the calendar by using…"
type textarea "*"
type textarea "Set one tenant-wide holiday for the year 2022 only, check the calendar by using…"
type textarea "*"
type textarea "Set one tenant-wide holiday for the year 2022 only, check the calendar by using…"
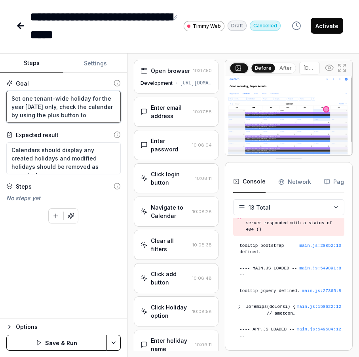
type textarea "*"
type textarea "Set one tenant-wide holiday for the year 2022 only, check the calendar by using…"
type textarea "*"
type textarea "Set one tenant-wide holiday for the year 2022 only, check the calendar by using…"
type textarea "*"
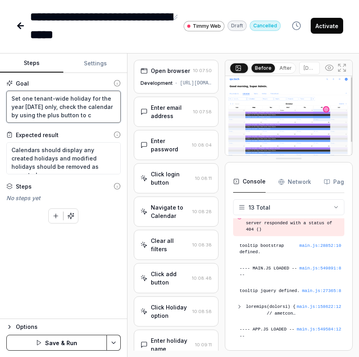
type textarea "Set one tenant-wide holiday for the year 2022 only, check the calendar by using…"
type textarea "*"
type textarea "Set one tenant-wide holiday for the year 2022 only, check the calendar by using…"
type textarea "*"
type textarea "Set one tenant-wide holiday for the year 2022 only, check the calendar by using…"
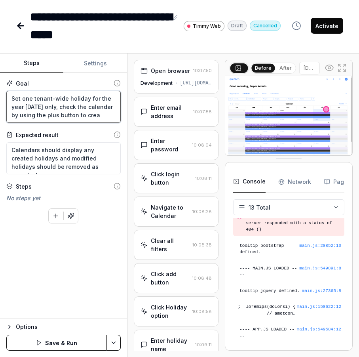
type textarea "*"
type textarea "Set one tenant-wide holiday for the year 2022 only, check the calendar by using…"
type textarea "*"
type textarea "Set one tenant-wide holiday for the year 2022 only, check the calendar by using…"
type textarea "*"
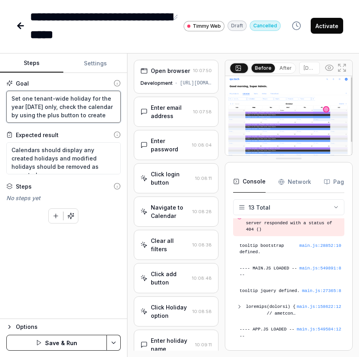
type textarea "Set one tenant-wide holiday for the year 2022 only, check the calendar by using…"
type textarea "*"
type textarea "Set one tenant-wide holiday for the year 2022 only, check the calendar by using…"
type textarea "*"
type textarea "Set one tenant-wide holiday for the year 2022 only, check the calendar by using…"
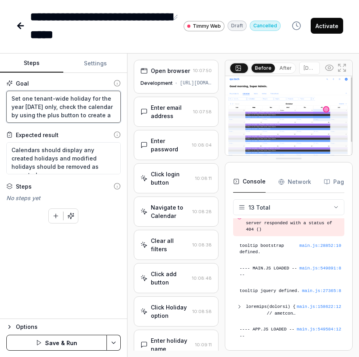
type textarea "*"
type textarea "Set one tenant-wide holiday for the year 2022 only, check the calendar by using…"
type textarea "*"
type textarea "Set one tenant-wide holiday for the year 2022 only, check the calendar by using…"
type textarea "*"
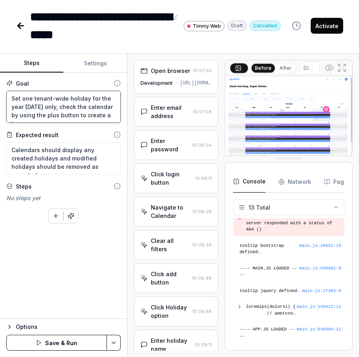
type textarea "Set one tenant-wide holiday for the year 2022 only, check the calendar by using…"
type textarea "*"
type textarea "Set one tenant-wide holiday for the year 2022 only, check the calendar by using…"
type textarea "*"
type textarea "Set one tenant-wide holiday for the year 2022 only, check the calendar by using…"
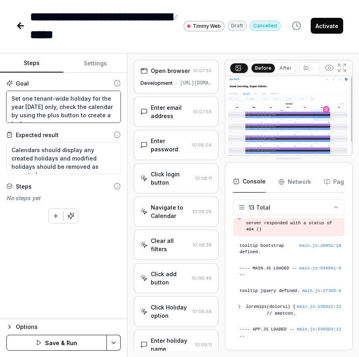
type textarea "*"
type textarea "Set one tenant-wide holiday for the year 2022 only, check the calendar by using…"
type textarea "*"
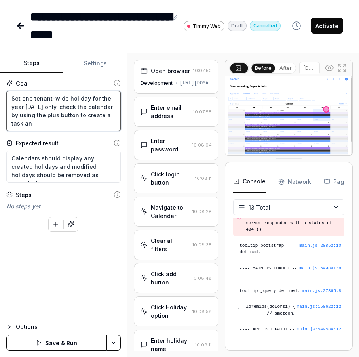
type textarea "Set one tenant-wide holiday for the year 2022 only, check the calendar by using…"
type textarea "*"
type textarea "Set one tenant-wide holiday for the year 2022 only, check the calendar by using…"
type textarea "*"
type textarea "Set one tenant-wide holiday for the year 2022 only, check the calendar by using…"
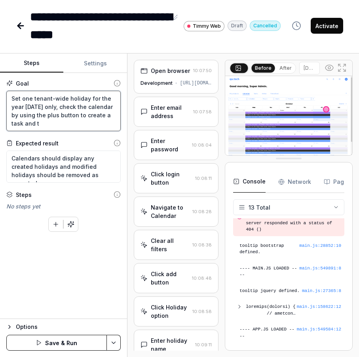
type textarea "*"
type textarea "Set one tenant-wide holiday for the year 2022 only, check the calendar by using…"
type textarea "*"
type textarea "Set one tenant-wide holiday for the year 2022 only, check the calendar by using…"
type textarea "*"
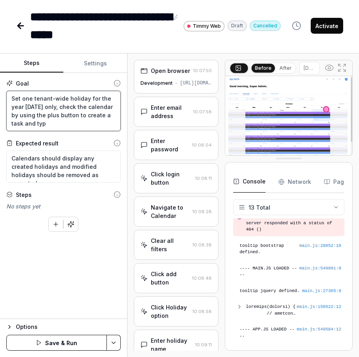
type textarea "Set one tenant-wide holiday for the year 2022 only, check the calendar by using…"
type textarea "*"
type textarea "Set one tenant-wide holiday for the year 2022 only, check the calendar by using…"
type textarea "*"
type textarea "Set one tenant-wide holiday for the year 2022 only, check the calendar by using…"
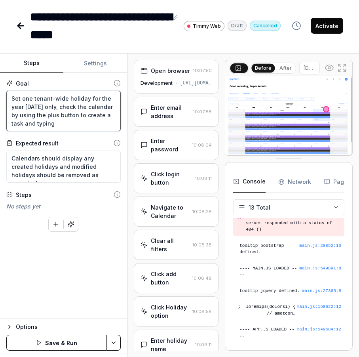
type textarea "*"
type textarea "Set one tenant-wide holiday for the year 2022 only, check the calendar by using…"
type textarea "*"
type textarea "Set one tenant-wide holiday for the year 2022 only, check the calendar by using…"
type textarea "*"
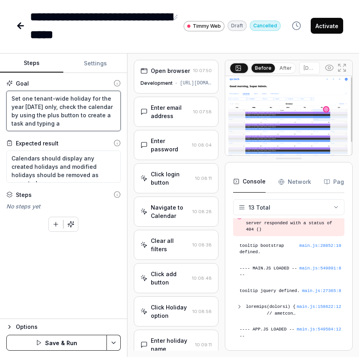
type textarea "Set one tenant-wide holiday for the year 2022 only, check the calendar by using…"
type textarea "*"
type textarea "Set one tenant-wide holiday for the year 2022 only, check the calendar by using…"
type textarea "*"
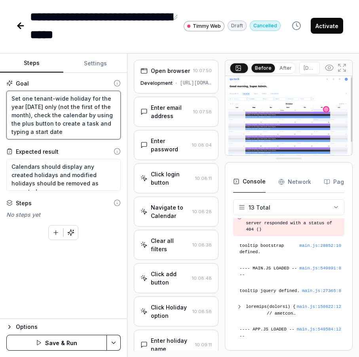
click at [30, 115] on textarea "Set one tenant-wide holiday for the year 2022 only (not the first of the month)…" at bounding box center [63, 115] width 114 height 49
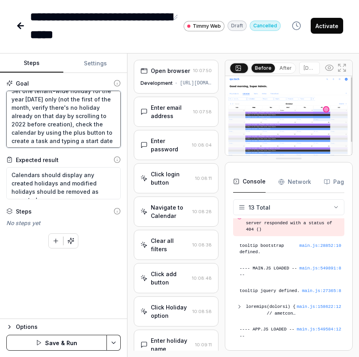
scroll to position [8, 0]
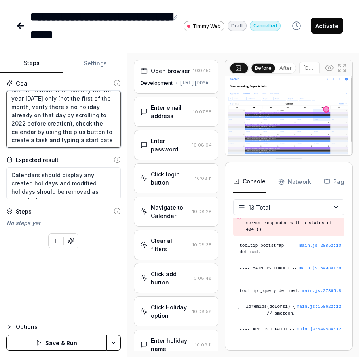
click at [108, 139] on textarea "Set one tenant-wide holiday for the year 2022 only (not the first of the month,…" at bounding box center [63, 119] width 114 height 57
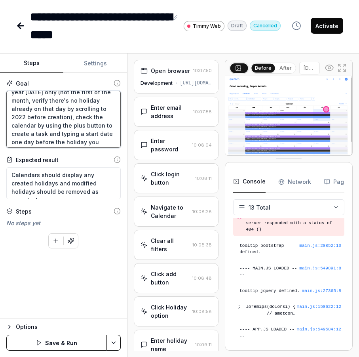
scroll to position [48, 0]
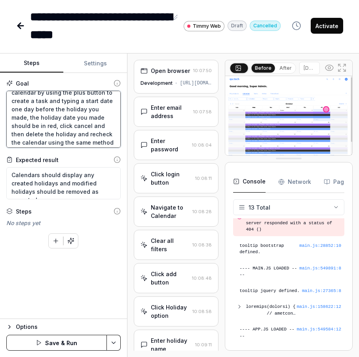
drag, startPoint x: 82, startPoint y: 118, endPoint x: 75, endPoint y: 122, distance: 8.2
click at [82, 118] on textarea "Set one tenant-wide holiday for the year 2022 only (not the first of the month,…" at bounding box center [63, 119] width 114 height 57
click at [25, 117] on textarea "Set one tenant-wide holiday for the year 2022 only (not the first of the month,…" at bounding box center [63, 119] width 114 height 57
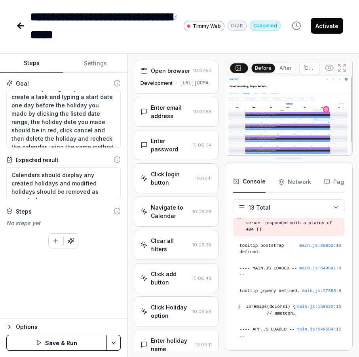
scroll to position [58, 0]
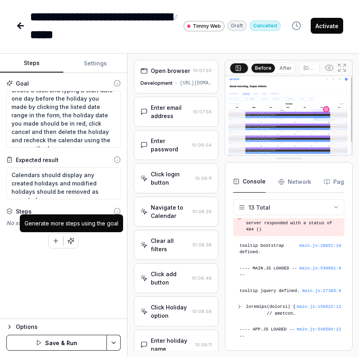
click at [72, 245] on button "button" at bounding box center [71, 241] width 14 height 14
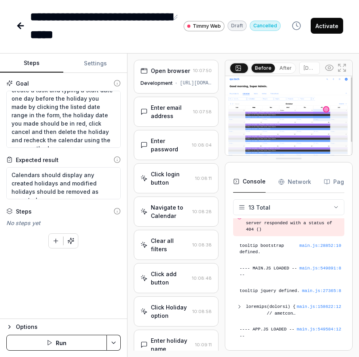
scroll to position [0, 0]
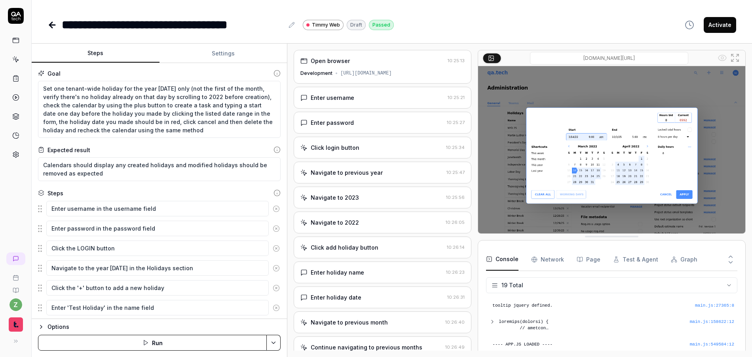
click at [377, 148] on div "Click login button" at bounding box center [372, 147] width 143 height 8
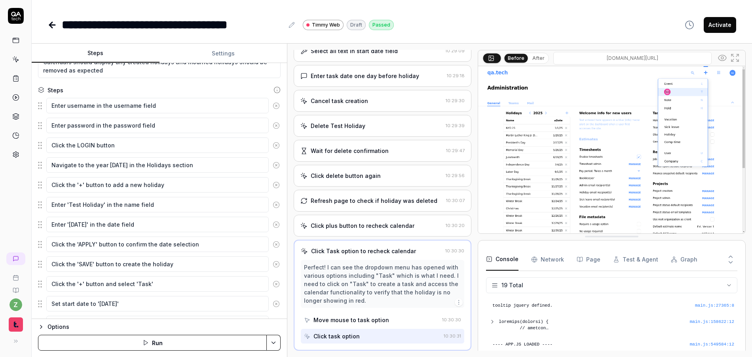
scroll to position [95, 0]
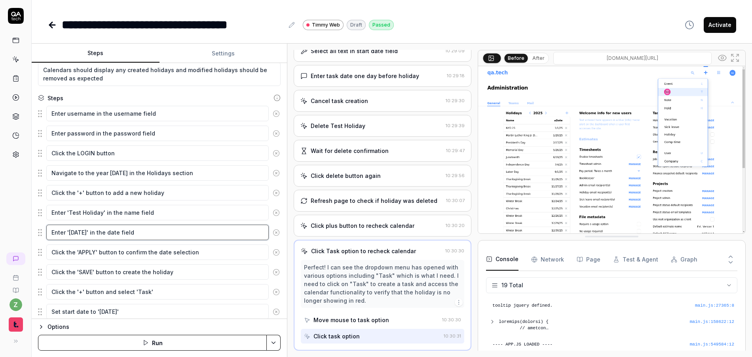
click at [115, 232] on textarea "Enter '3/15/2022' in the date field" at bounding box center [157, 231] width 223 height 15
click at [170, 233] on textarea "Enter '3/15/2022' in the start date field" at bounding box center [157, 231] width 223 height 15
click at [103, 234] on textarea "Enter '3/15/2022' in the start date field and also the end date field" at bounding box center [157, 231] width 223 height 15
drag, startPoint x: 248, startPoint y: 228, endPoint x: 139, endPoint y: 234, distance: 109.1
click at [139, 234] on textarea "Enter '3/15/2022' in both the start date field and also the end date field" at bounding box center [157, 231] width 223 height 15
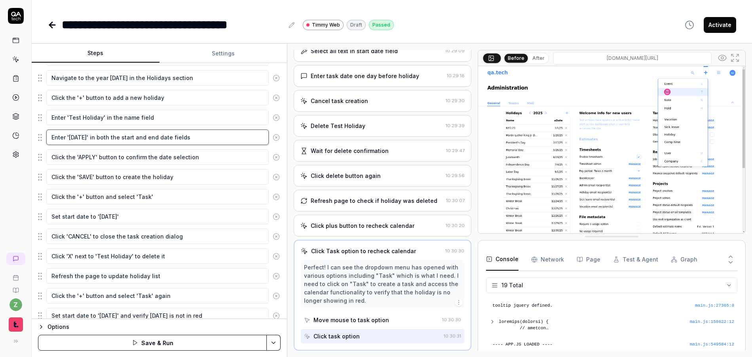
scroll to position [220, 0]
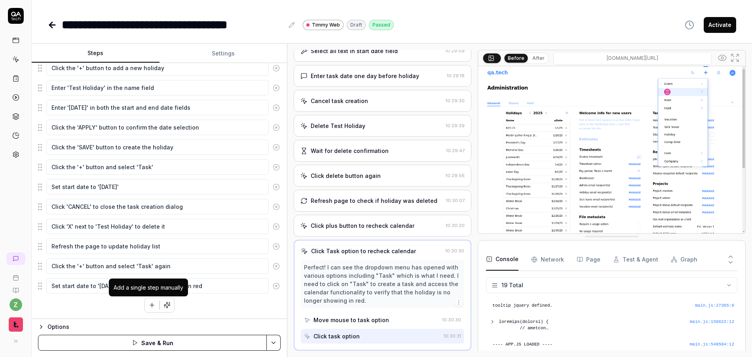
click at [151, 306] on icon "button" at bounding box center [151, 304] width 7 height 7
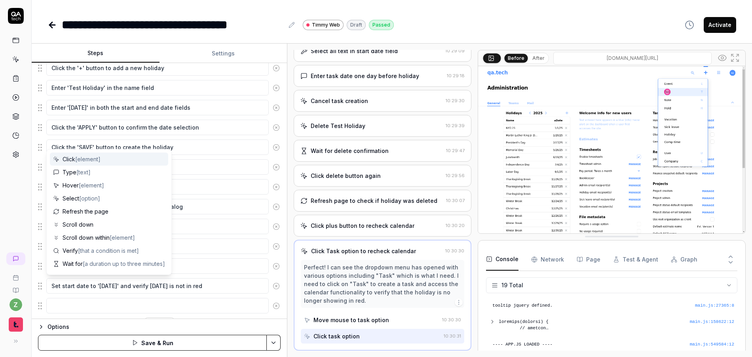
scroll to position [240, 0]
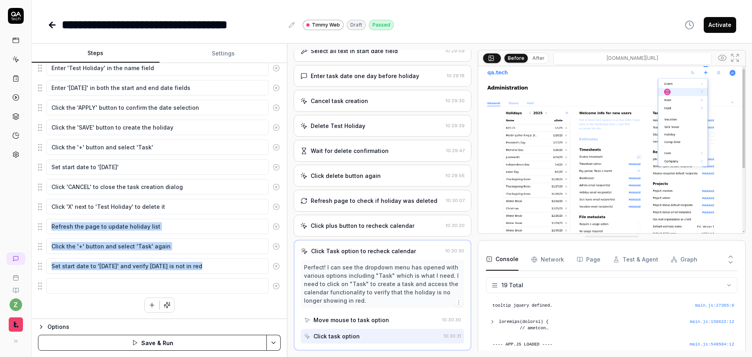
drag, startPoint x: 37, startPoint y: 285, endPoint x: 58, endPoint y: 270, distance: 26.4
click at [48, 234] on div "Goal Set one tenant-wide holiday for the year 2022 only (not the first of the m…" at bounding box center [159, 191] width 255 height 256
click at [77, 256] on fieldset "Enter username in the username field Enter password in the password field Click…" at bounding box center [159, 127] width 243 height 333
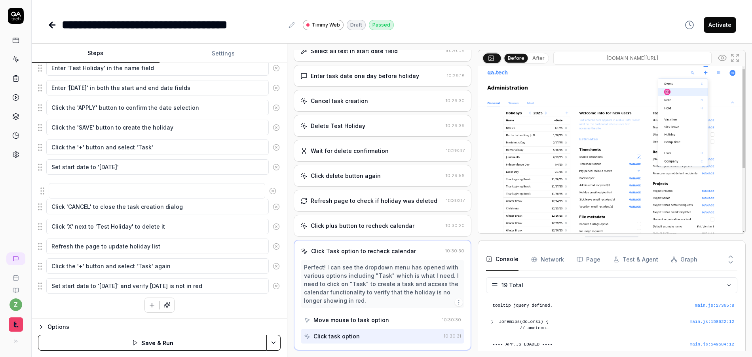
drag, startPoint x: 42, startPoint y: 285, endPoint x: 44, endPoint y: 188, distance: 96.6
click at [44, 188] on fieldset "Enter username in the username field Enter password in the password field Click…" at bounding box center [159, 127] width 243 height 333
drag, startPoint x: 202, startPoint y: 287, endPoint x: 25, endPoint y: 282, distance: 177.0
click at [25, 282] on div "**********" at bounding box center [376, 178] width 752 height 357
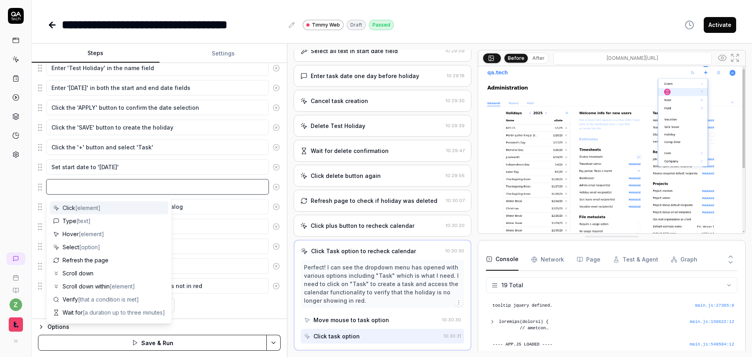
click at [86, 183] on textarea at bounding box center [157, 186] width 223 height 15
paste textarea "Set start date to '3/14/2022' and verify March 15 is not in red"
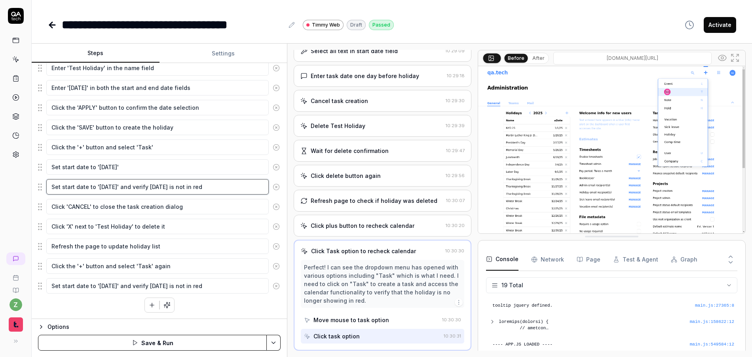
drag, startPoint x: 196, startPoint y: 188, endPoint x: 185, endPoint y: 188, distance: 11.1
click at [185, 188] on textarea "Set start date to '3/14/2022' and verify March 15 is not in red" at bounding box center [157, 186] width 223 height 15
click at [273, 166] on icon at bounding box center [276, 167] width 7 height 7
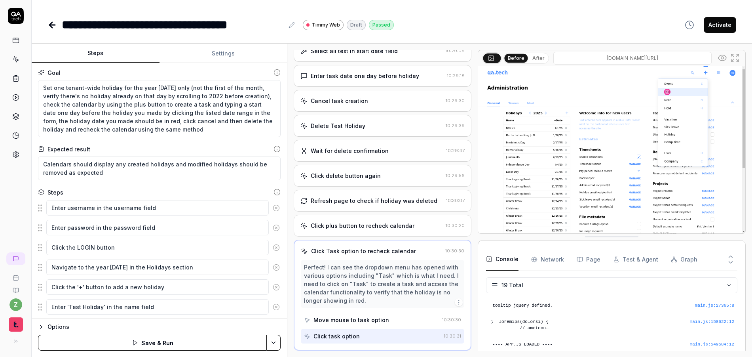
scroll to position [0, 0]
drag, startPoint x: 180, startPoint y: 131, endPoint x: 180, endPoint y: 87, distance: 43.6
click at [180, 87] on textarea "Set one tenant-wide holiday for the year 2022 only (not the first of the month,…" at bounding box center [159, 109] width 243 height 57
click at [198, 98] on textarea "Set one tenant-wide holiday for the year 2022 only (not the first of the month,…" at bounding box center [159, 109] width 243 height 57
drag, startPoint x: 215, startPoint y: 135, endPoint x: 179, endPoint y: 88, distance: 59.2
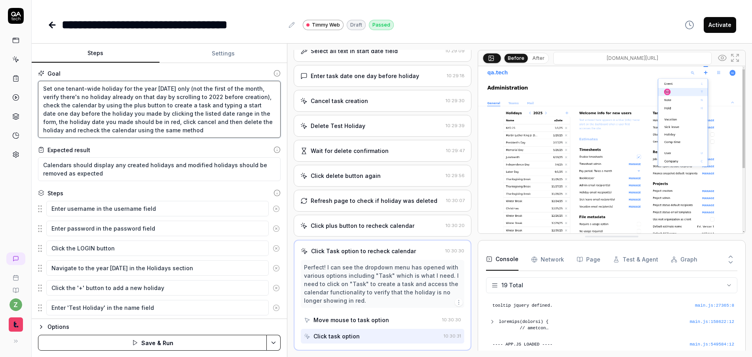
click at [179, 88] on textarea "Set one tenant-wide holiday for the year 2022 only (not the first of the month,…" at bounding box center [159, 109] width 243 height 57
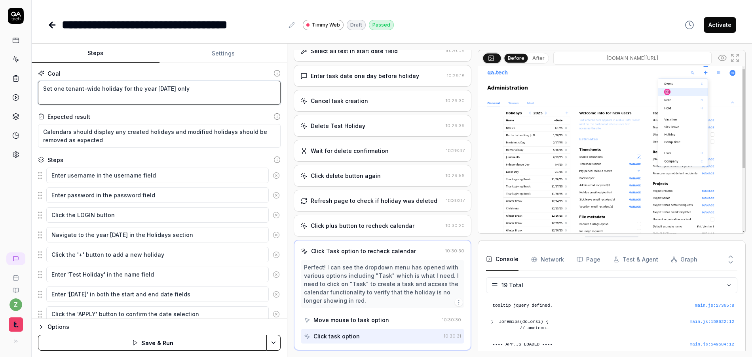
drag, startPoint x: 183, startPoint y: 94, endPoint x: 120, endPoint y: 90, distance: 63.5
click at [120, 90] on textarea "Set one tenant-wide holiday for the year 2022 only" at bounding box center [159, 93] width 243 height 24
click at [46, 88] on textarea "Set one tenant-wide holiday" at bounding box center [159, 93] width 243 height 24
click at [52, 89] on textarea "Set one tenant-wide holiday" at bounding box center [159, 93] width 243 height 24
click at [203, 115] on div "Expected result" at bounding box center [159, 116] width 243 height 8
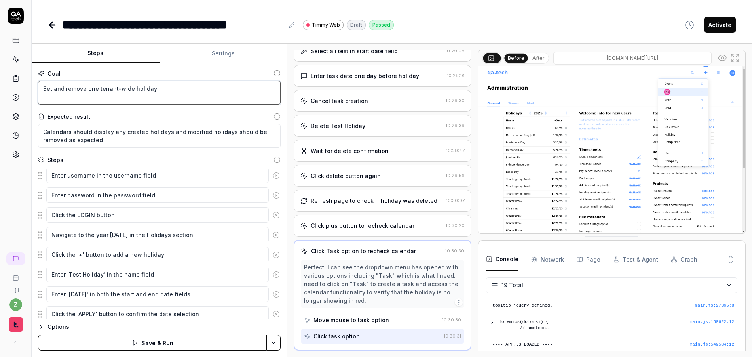
click at [156, 91] on textarea "Set and remove one tenant-wide holiday" at bounding box center [159, 93] width 243 height 24
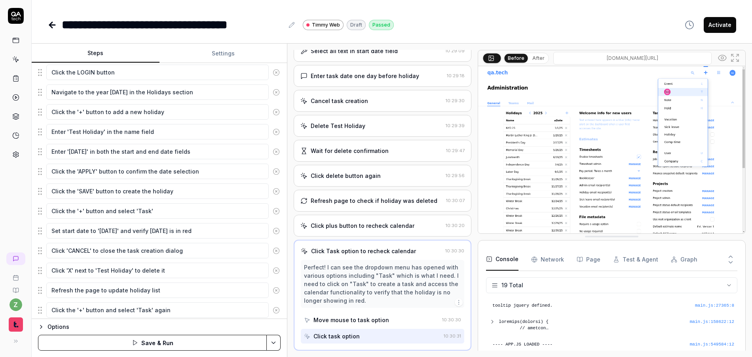
scroll to position [186, 0]
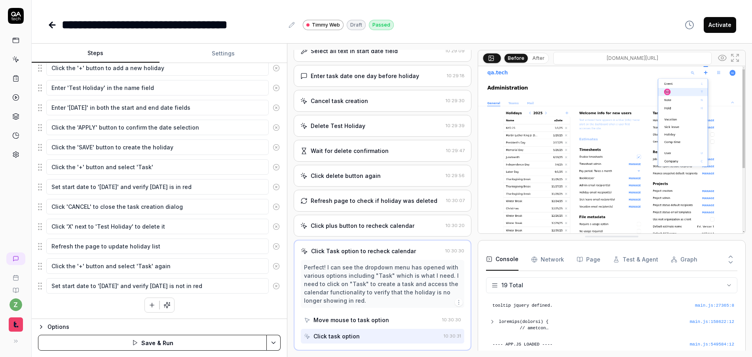
drag, startPoint x: 236, startPoint y: 310, endPoint x: 244, endPoint y: 314, distance: 8.9
click at [236, 309] on div "Enter username in the username field Enter password in the password field Click…" at bounding box center [159, 147] width 243 height 332
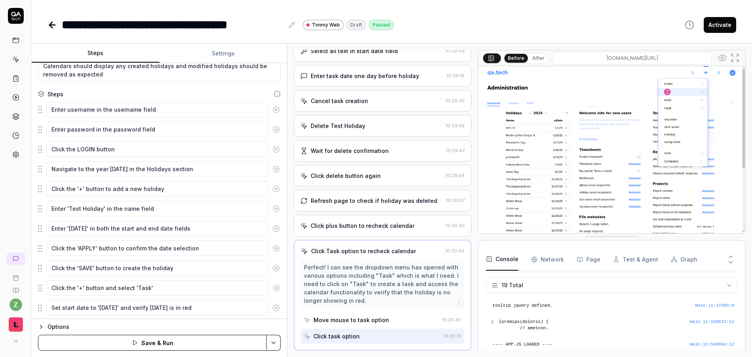
scroll to position [0, 0]
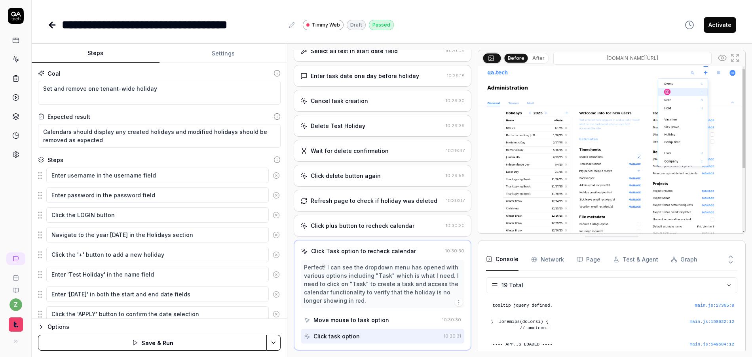
click at [176, 343] on button "Save & Run" at bounding box center [152, 343] width 229 height 16
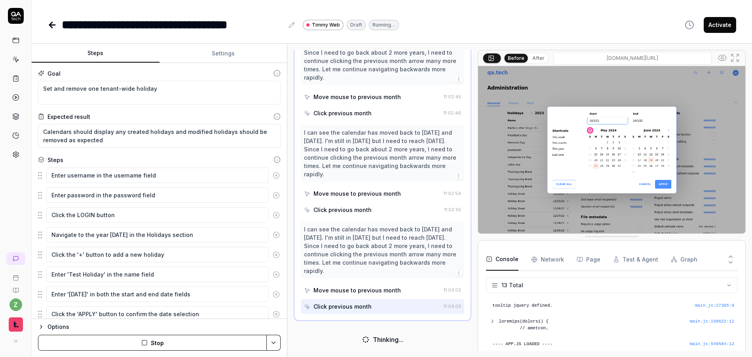
scroll to position [1786, 0]
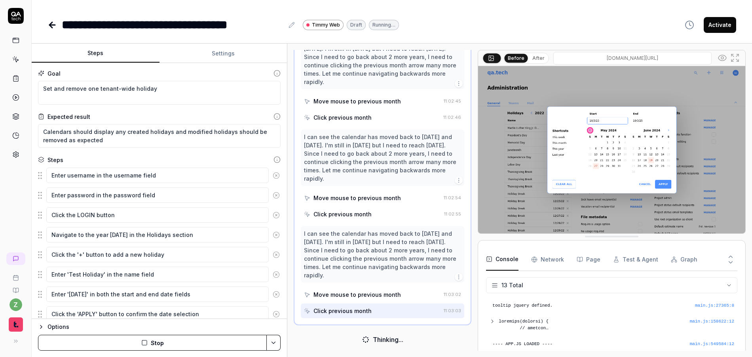
click at [215, 343] on button "Stop" at bounding box center [152, 343] width 229 height 16
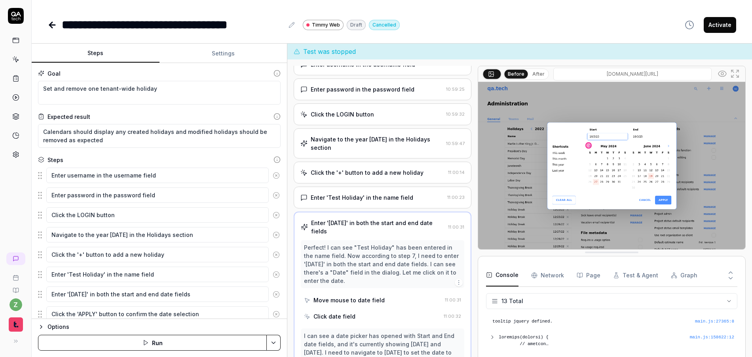
scroll to position [0, 0]
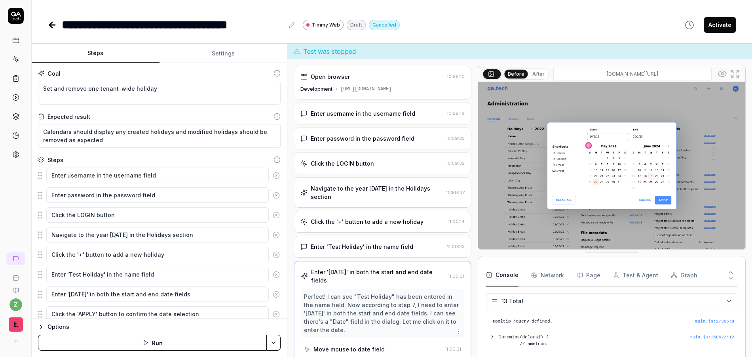
click at [379, 192] on div "Navigate to the year 2022 in the Holidays section" at bounding box center [377, 192] width 132 height 17
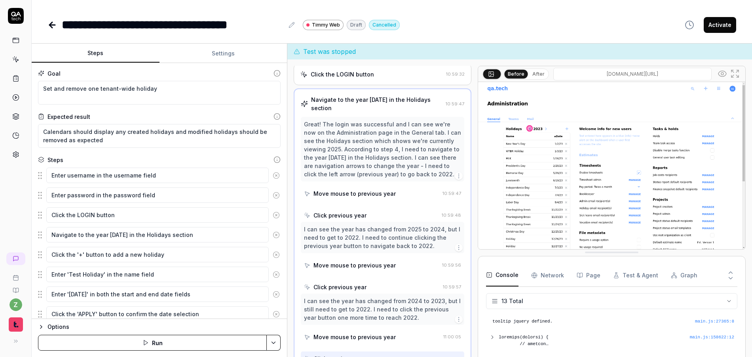
scroll to position [90, 0]
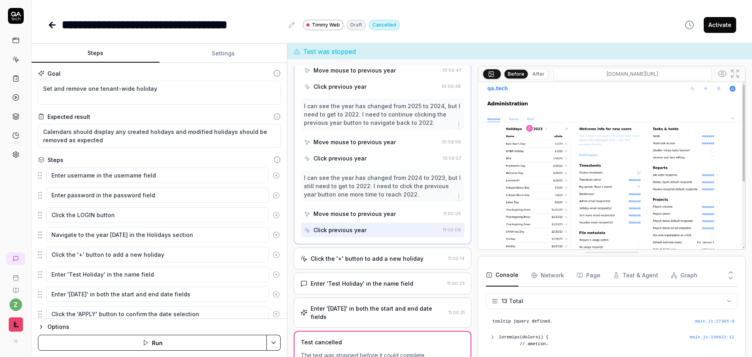
click at [372, 259] on div "Click the '+' button to add a new holiday" at bounding box center [367, 258] width 113 height 8
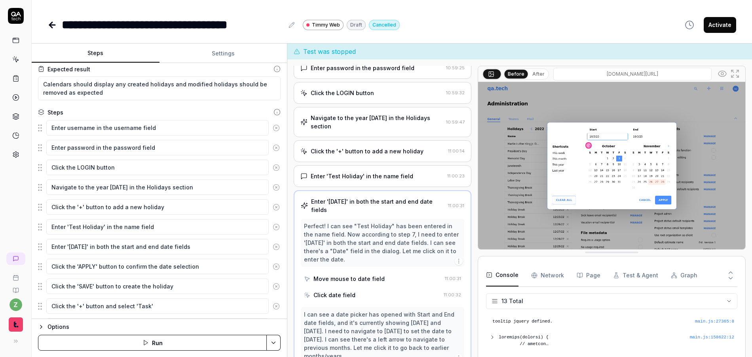
scroll to position [118, 0]
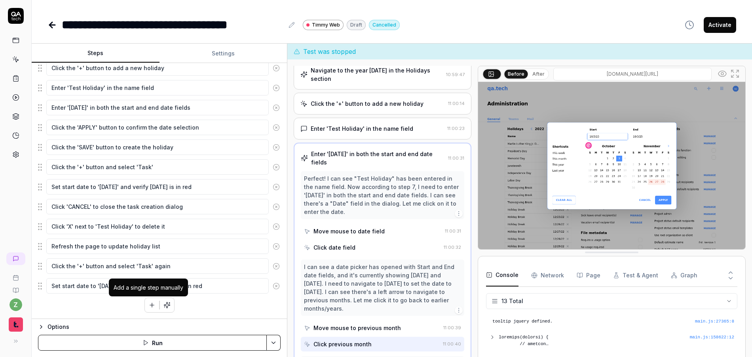
click at [145, 304] on button "button" at bounding box center [152, 305] width 14 height 14
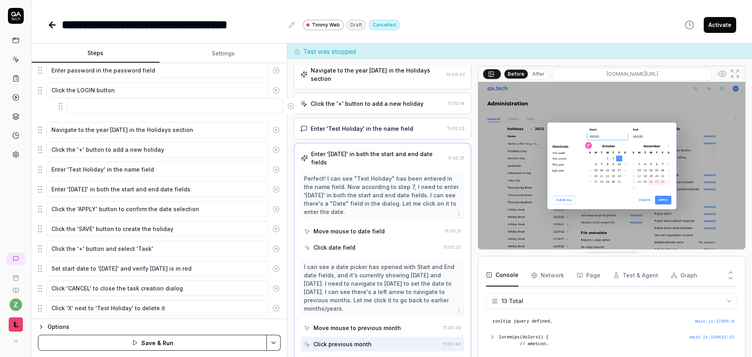
scroll to position [124, 0]
drag, startPoint x: 39, startPoint y: 285, endPoint x: 48, endPoint y: 148, distance: 137.3
click at [48, 148] on fieldset "Enter username in the username field Enter password in the password field Click…" at bounding box center [159, 210] width 243 height 333
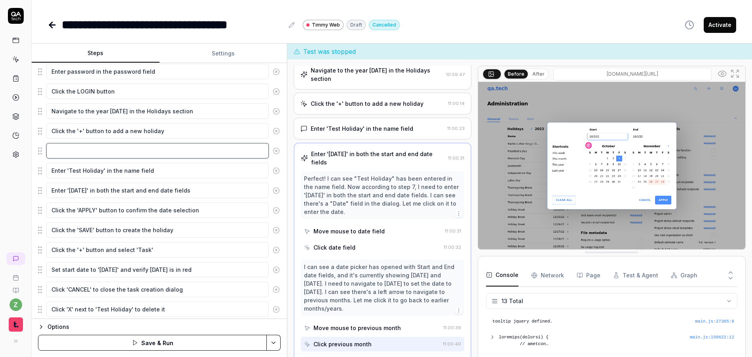
click at [89, 148] on textarea at bounding box center [157, 150] width 223 height 15
drag, startPoint x: 40, startPoint y: 152, endPoint x: 39, endPoint y: 172, distance: 20.2
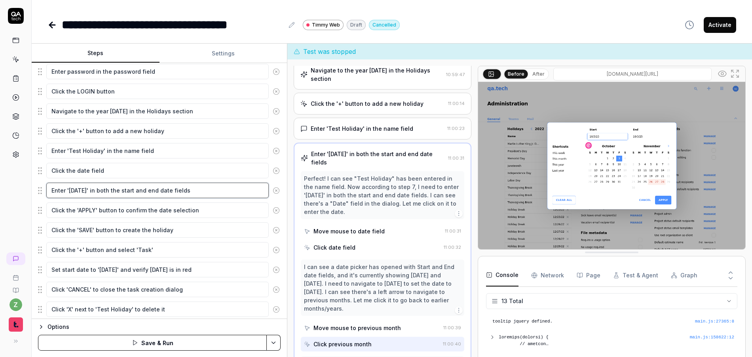
click at [168, 194] on textarea "Enter '3/15/2022' in both the start and end date fields" at bounding box center [157, 190] width 223 height 15
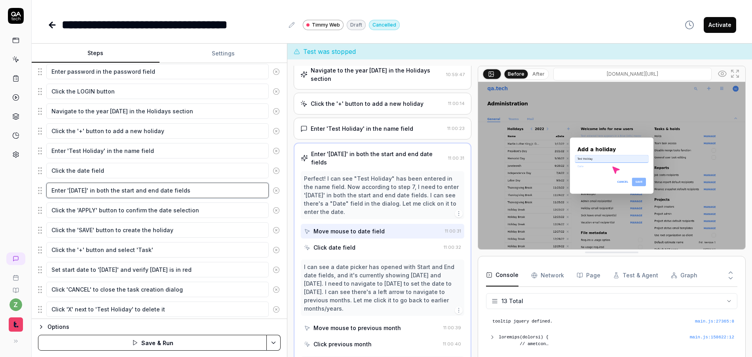
drag, startPoint x: 68, startPoint y: 193, endPoint x: 30, endPoint y: 194, distance: 37.2
click at [33, 194] on div "Goal Set and remove one tenant-wide holiday Expected result Calendars should di…" at bounding box center [159, 191] width 255 height 256
drag, startPoint x: 152, startPoint y: 191, endPoint x: 143, endPoint y: 189, distance: 8.5
click at [129, 190] on textarea "Manually enter '3/15/2022' in both the start and end date fields" at bounding box center [157, 190] width 223 height 15
drag, startPoint x: 198, startPoint y: 192, endPoint x: 147, endPoint y: 190, distance: 51.5
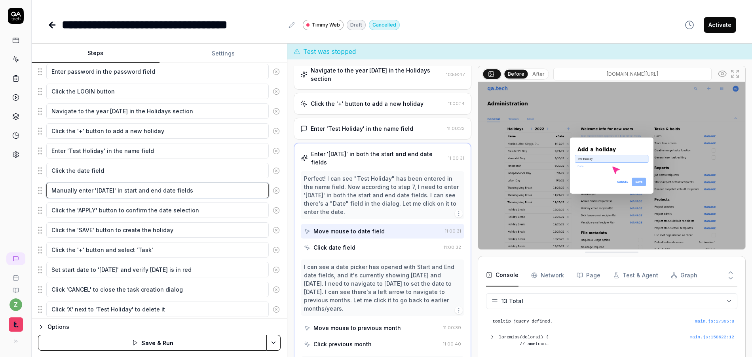
click at [145, 191] on textarea "Manually enter '3/15/2022' in start and end date fields" at bounding box center [157, 190] width 223 height 15
click at [143, 190] on textarea "Manually enter '3/15/2022' in start field" at bounding box center [157, 190] width 223 height 15
click at [357, 252] on div "Click date field" at bounding box center [372, 247] width 137 height 15
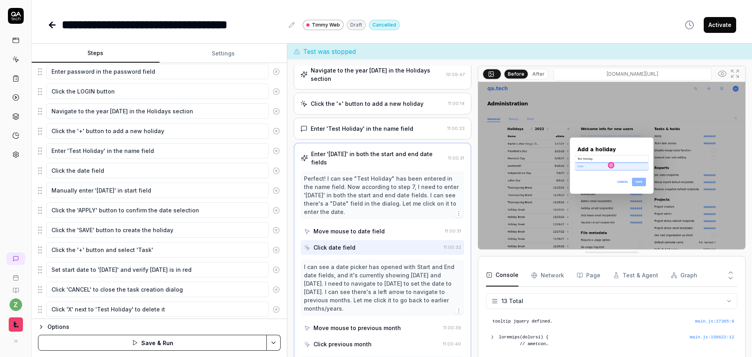
click at [353, 335] on div "I can see a date picker has opened with Start and End date fields, and it's cur…" at bounding box center [383, 305] width 164 height 92
click at [360, 327] on div "Move mouse to previous month" at bounding box center [358, 327] width 88 height 8
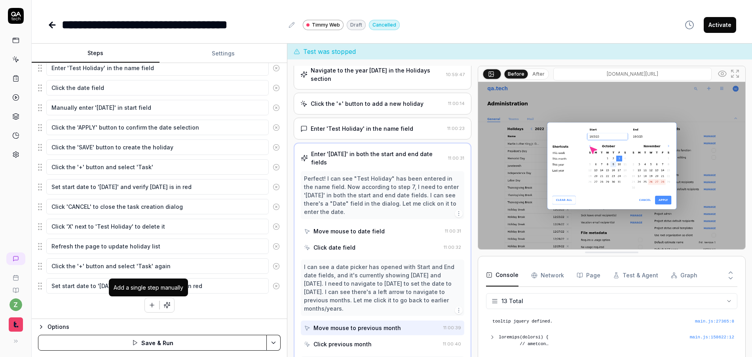
click at [151, 306] on icon "button" at bounding box center [151, 304] width 7 height 7
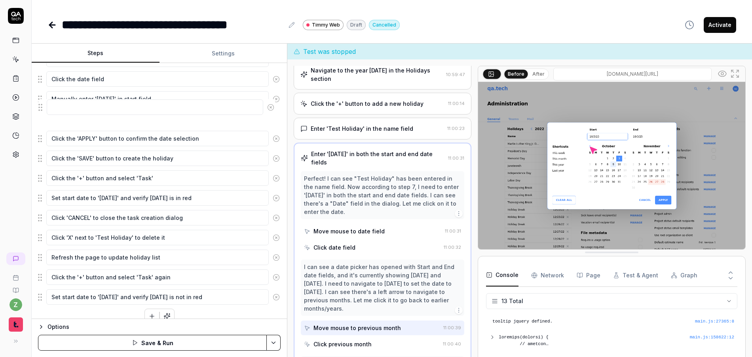
scroll to position [207, 0]
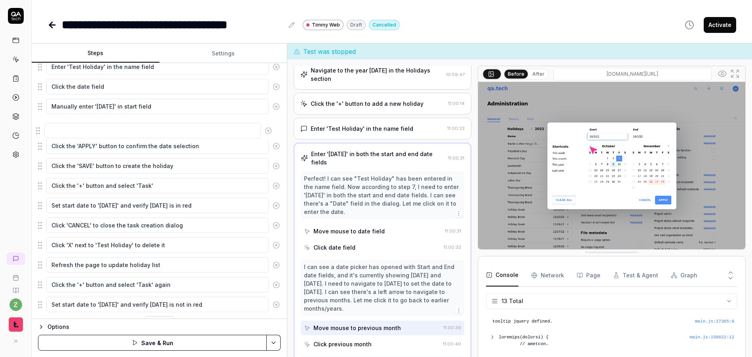
drag, startPoint x: 43, startPoint y: 283, endPoint x: 80, endPoint y: 118, distance: 168.8
click at [40, 124] on fieldset "Enter username in the username field Enter password in the password field Click…" at bounding box center [159, 136] width 243 height 353
drag, startPoint x: 183, startPoint y: 105, endPoint x: 88, endPoint y: 118, distance: 96.7
click at [46, 102] on textarea "Manually enter '3/15/2022' in start field" at bounding box center [157, 106] width 223 height 15
click at [99, 124] on textarea at bounding box center [157, 125] width 223 height 15
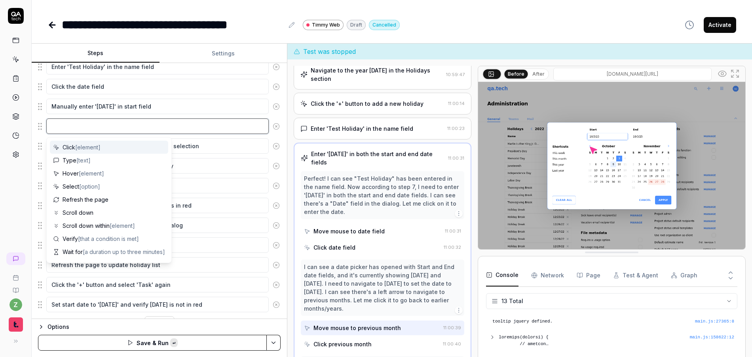
paste textarea "Manually enter '3/15/2022' in start field"
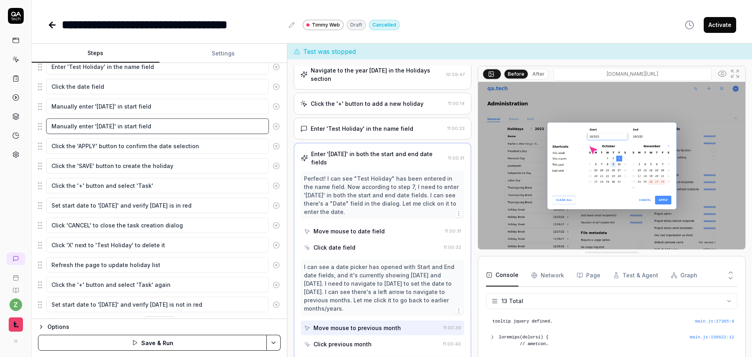
click at [141, 128] on textarea "Manually enter '3/15/2022' in start field" at bounding box center [157, 125] width 223 height 15
drag, startPoint x: 143, startPoint y: 127, endPoint x: 131, endPoint y: 126, distance: 11.9
click at [131, 126] on textarea "Manually enter '3/15/2022' in start field" at bounding box center [157, 125] width 223 height 15
click at [206, 144] on textarea "Click the 'APPLY' button to confirm the date selection" at bounding box center [157, 145] width 223 height 15
click at [200, 129] on textarea "Manually enter '3/15/2022' in end field" at bounding box center [157, 125] width 223 height 15
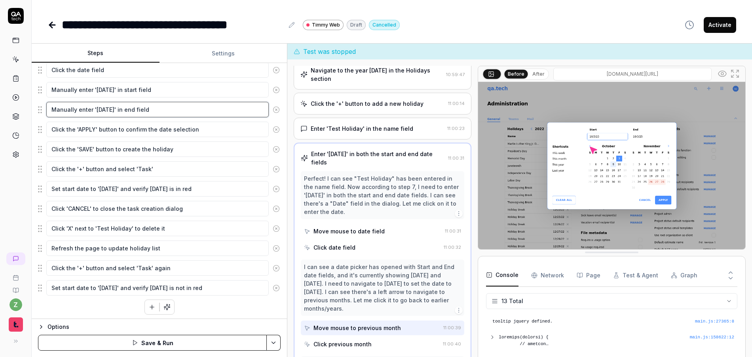
scroll to position [226, 0]
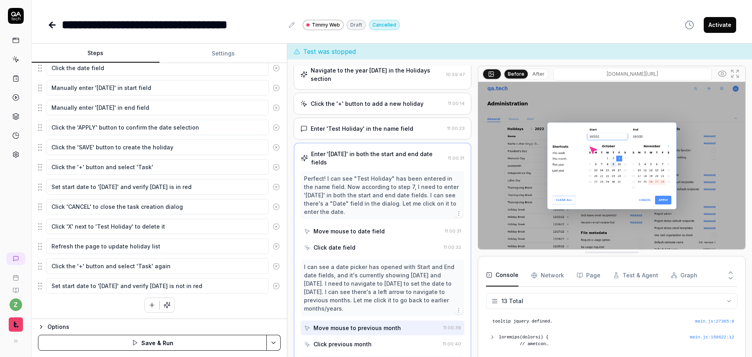
click at [208, 346] on button "Save & Run" at bounding box center [152, 343] width 229 height 16
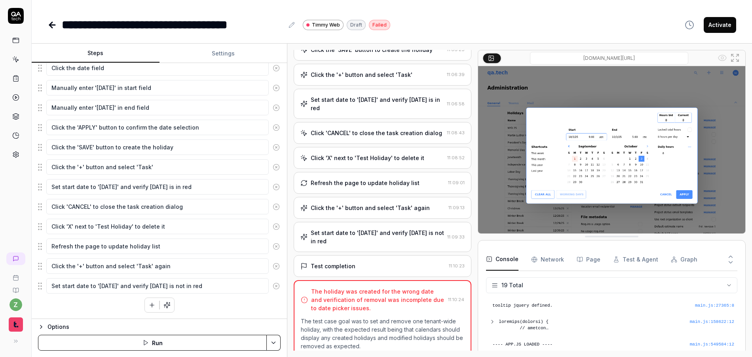
scroll to position [322, 0]
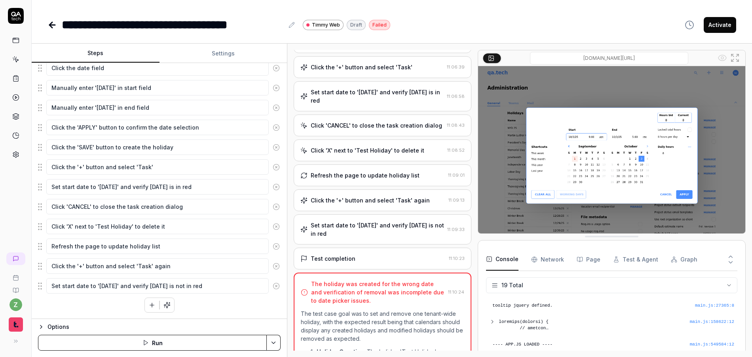
click at [373, 236] on div "Set start date to '3/14/2022' and verify March 15 is not in red" at bounding box center [377, 229] width 133 height 17
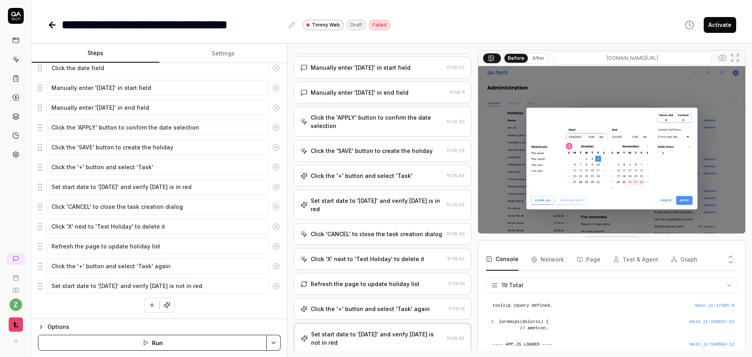
scroll to position [213, 0]
click at [386, 203] on div "Set start date to '3/14/2022' and verify March 15 is in red" at bounding box center [377, 205] width 133 height 17
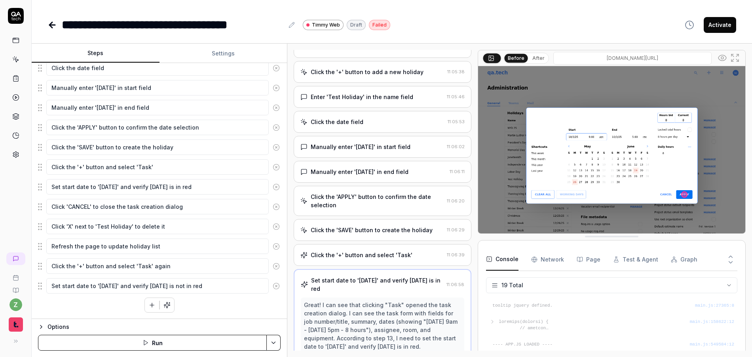
scroll to position [0, 0]
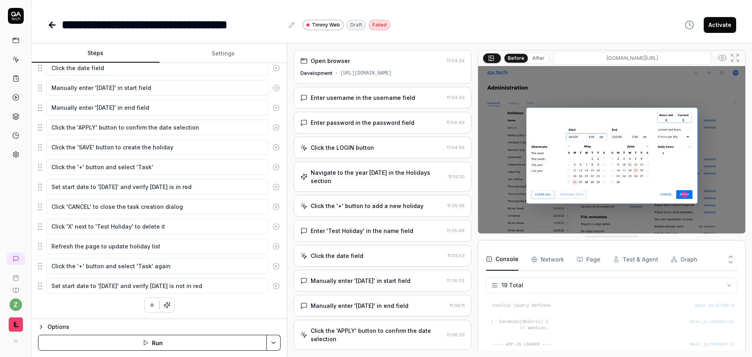
click at [359, 175] on div "Navigate to the year 2022 in the Holidays section" at bounding box center [378, 176] width 135 height 17
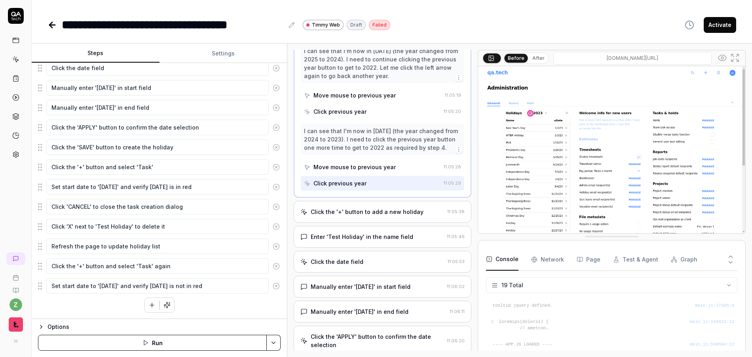
click at [356, 209] on div "Click the '+' button to add a new holiday" at bounding box center [367, 211] width 113 height 8
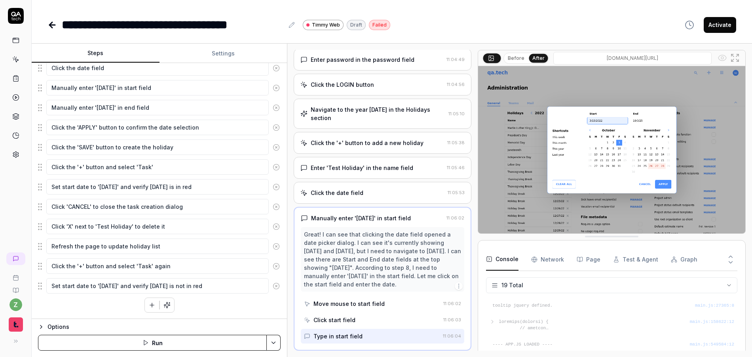
scroll to position [71, 0]
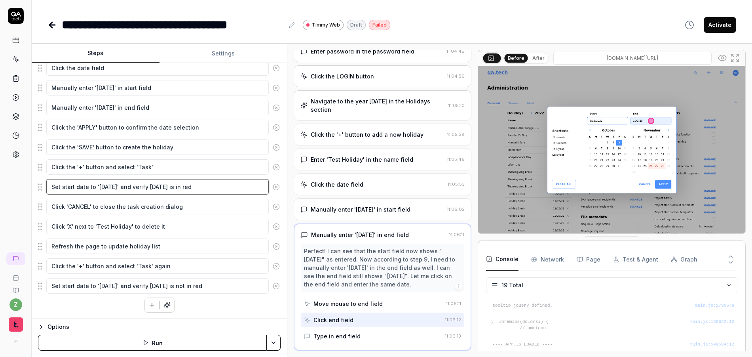
click at [118, 187] on textarea "Set start date to '3/14/2022' and verify March 15 is in red" at bounding box center [157, 186] width 223 height 15
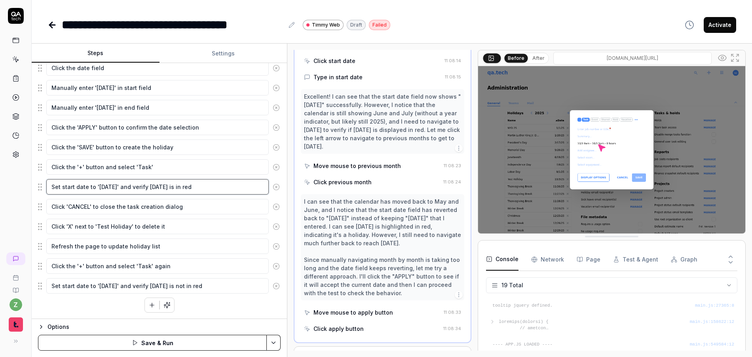
scroll to position [1320, 0]
click at [114, 188] on textarea "Set start date to '3/14/22' and verify March 15 is in red" at bounding box center [157, 186] width 223 height 15
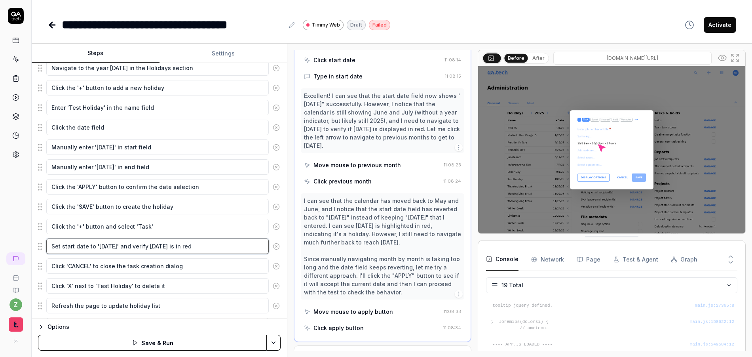
scroll to position [131, 0]
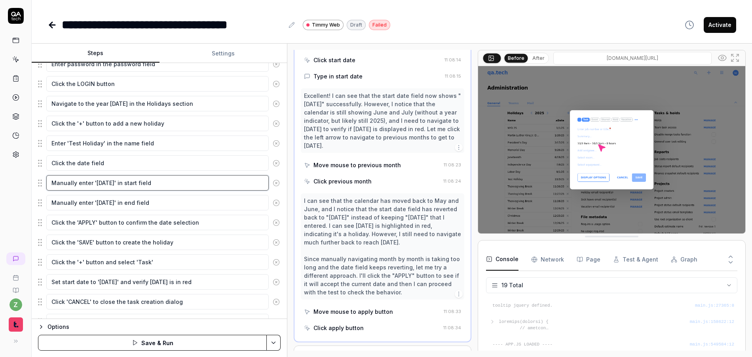
click at [114, 184] on textarea "Manually enter '3/15/2022' in start field" at bounding box center [157, 182] width 223 height 15
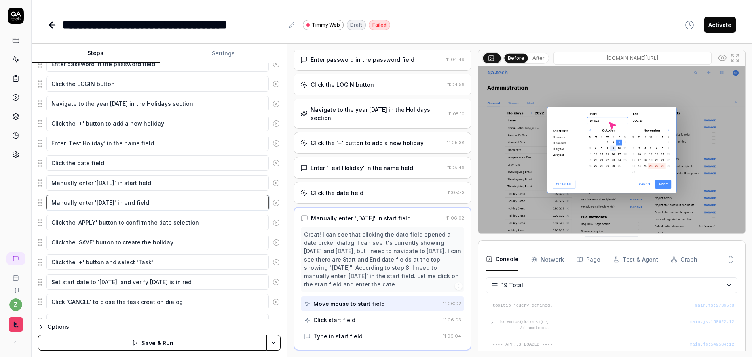
click at [113, 201] on textarea "Manually enter '3/15/2022' in end field" at bounding box center [157, 202] width 223 height 15
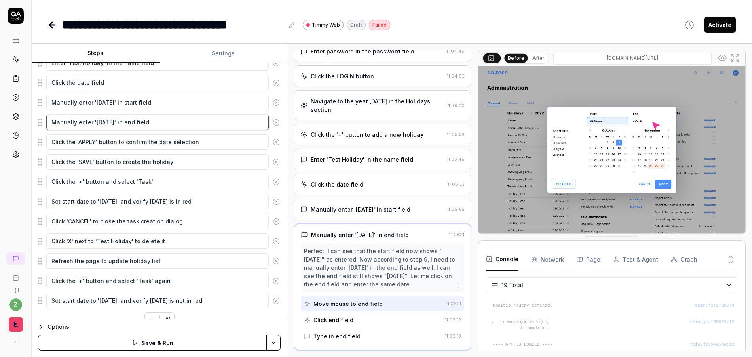
scroll to position [226, 0]
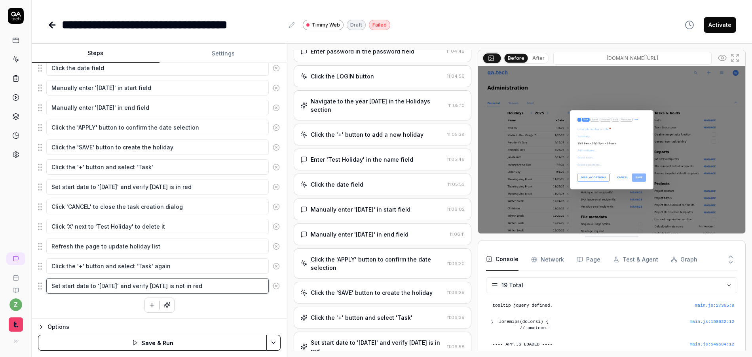
click at [117, 287] on textarea "Set start date to '3/14/2022' and verify March 15 is not in red" at bounding box center [157, 285] width 223 height 15
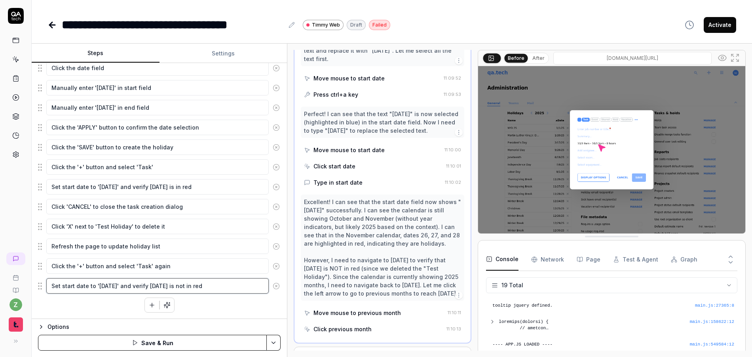
scroll to position [824, 0]
click at [272, 339] on html "**********" at bounding box center [376, 178] width 752 height 357
click at [167, 325] on html "**********" at bounding box center [376, 178] width 752 height 357
click at [165, 338] on button "Save & Run" at bounding box center [152, 343] width 229 height 16
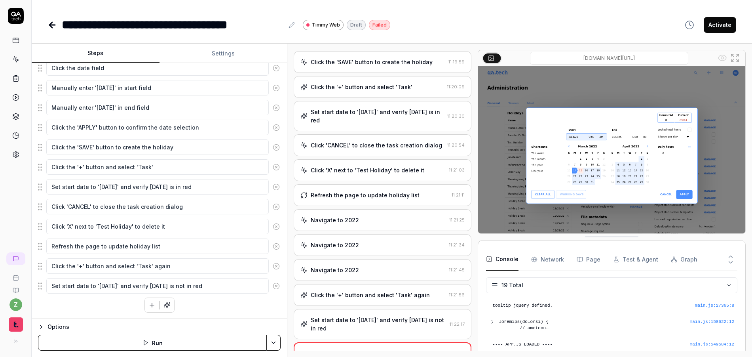
scroll to position [296, 0]
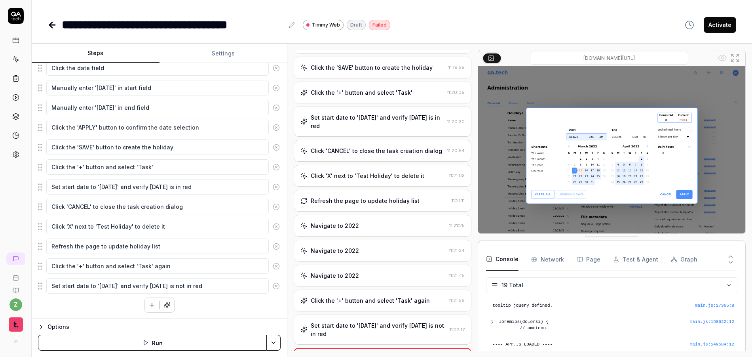
click at [384, 125] on div "Set start date to '3/14/22' and verify March 15 is in red" at bounding box center [377, 121] width 133 height 17
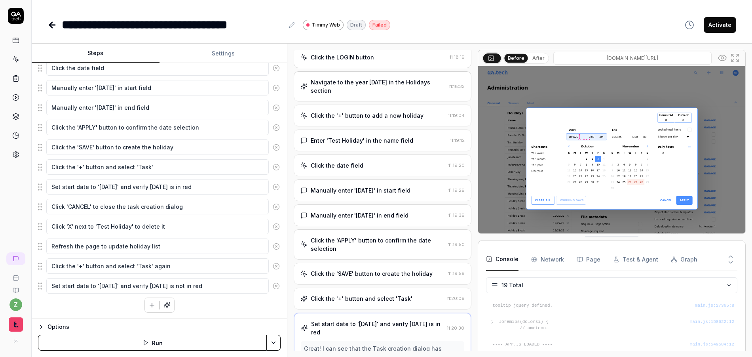
click at [384, 185] on div "Manually enter '3/15/22' in start field 11:19:29" at bounding box center [383, 190] width 178 height 22
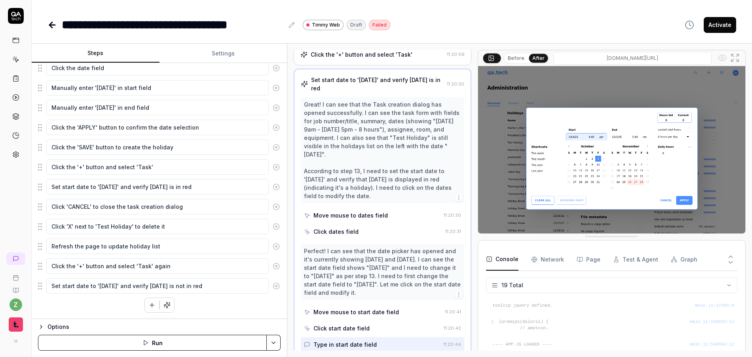
scroll to position [304, 0]
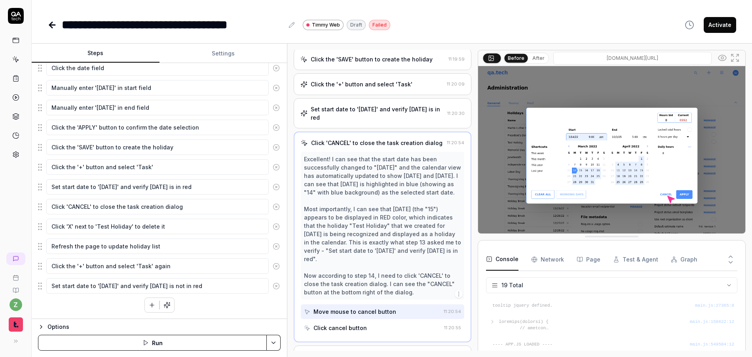
click at [390, 157] on img at bounding box center [611, 149] width 267 height 167
click at [390, 158] on img at bounding box center [611, 149] width 267 height 167
click at [390, 61] on button "After" at bounding box center [538, 58] width 19 height 9
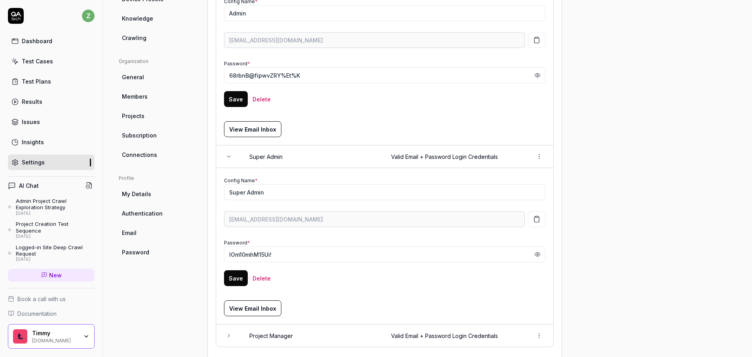
scroll to position [201, 0]
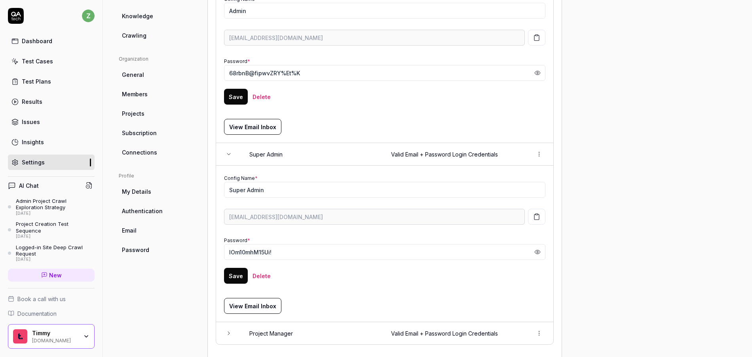
click at [540, 217] on icon "button" at bounding box center [536, 216] width 7 height 7
click at [535, 249] on icon "button" at bounding box center [538, 252] width 6 height 6
click at [536, 253] on icon "button" at bounding box center [538, 252] width 6 height 6
